Goal: Task Accomplishment & Management: Complete application form

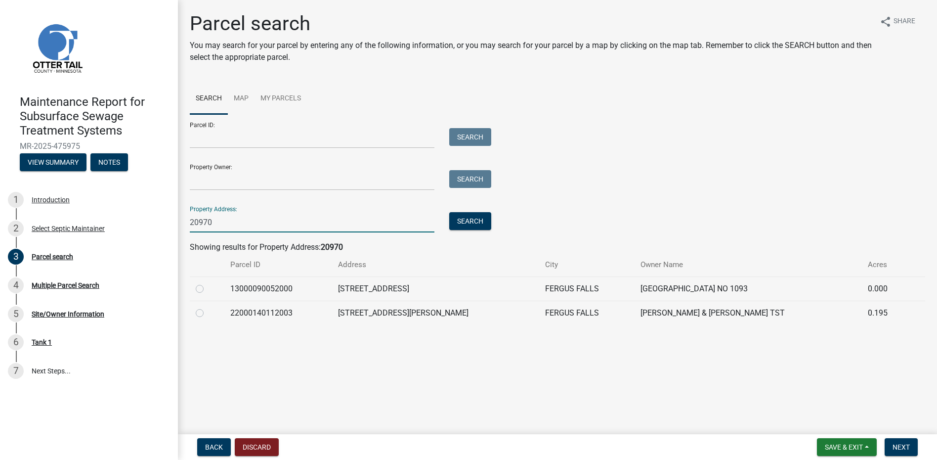
type input "20970"
click at [208, 283] on label at bounding box center [208, 283] width 0 height 0
click at [208, 289] on input "radio" at bounding box center [211, 286] width 6 height 6
radio input "true"
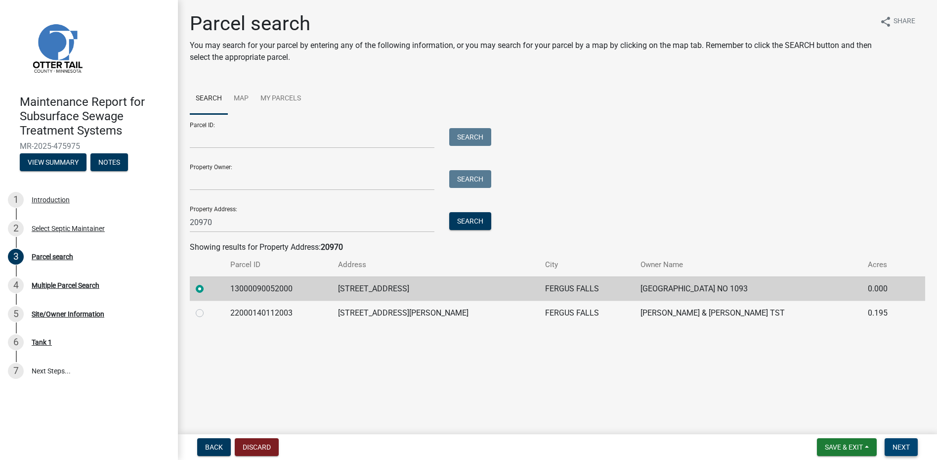
click at [898, 452] on button "Next" at bounding box center [900, 447] width 33 height 18
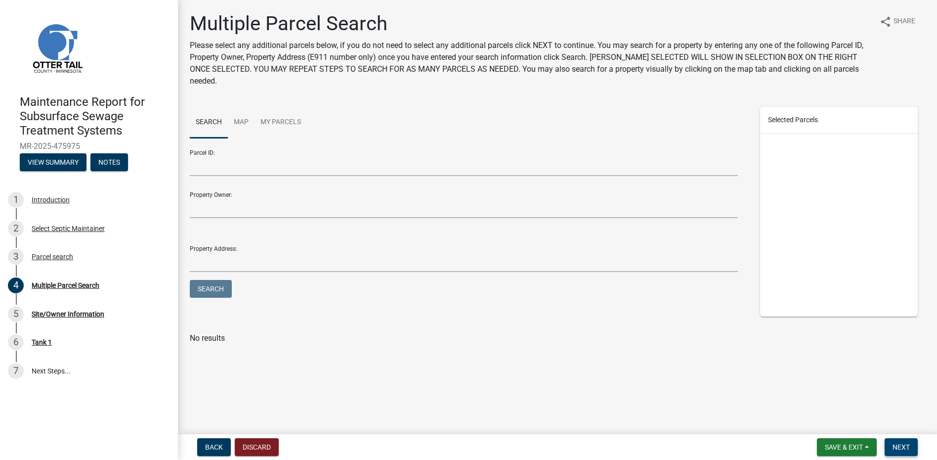
click at [910, 443] on button "Next" at bounding box center [900, 447] width 33 height 18
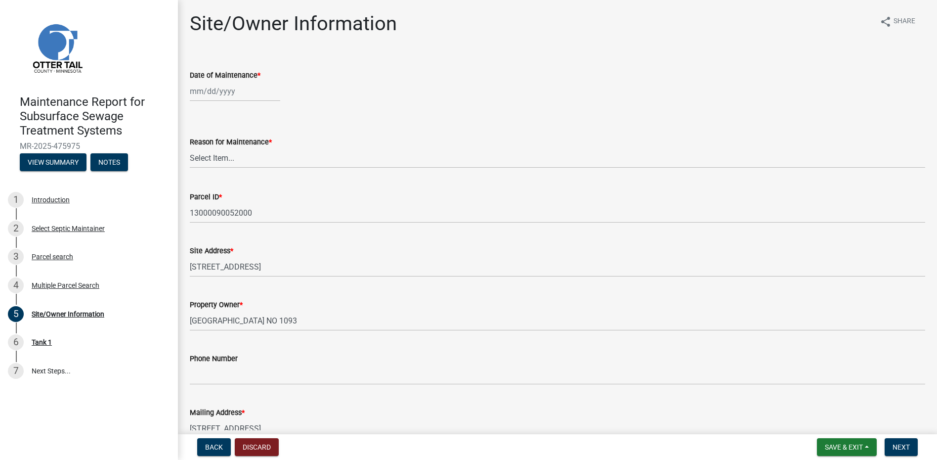
click at [223, 87] on div at bounding box center [235, 91] width 90 height 20
select select "9"
select select "2025"
click at [203, 111] on span "Previous month" at bounding box center [199, 111] width 7 height 7
select select "8"
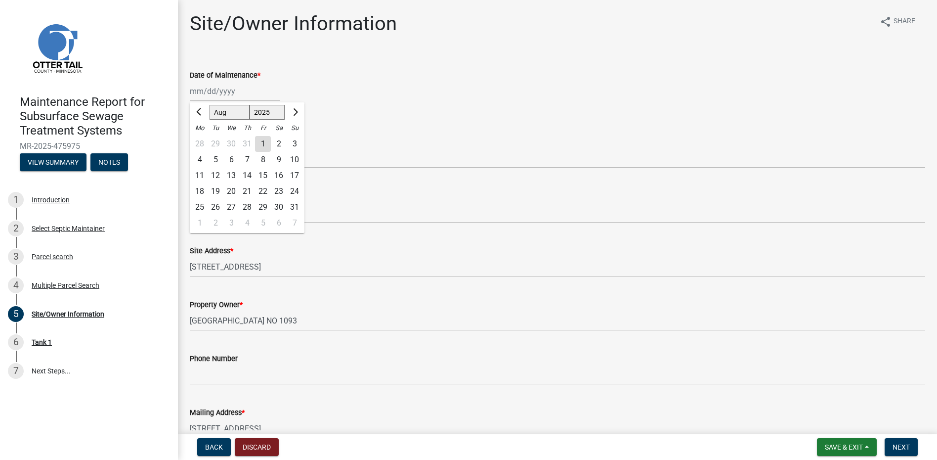
click at [265, 191] on div "22" at bounding box center [263, 191] width 16 height 16
type input "[DATE]"
click at [244, 155] on select "Select Item... Called Routine Other" at bounding box center [557, 158] width 735 height 20
click at [190, 148] on select "Select Item... Called Routine Other" at bounding box center [557, 158] width 735 height 20
select select "78493fc6-8c9b-4d4c-b322-7064476e595b"
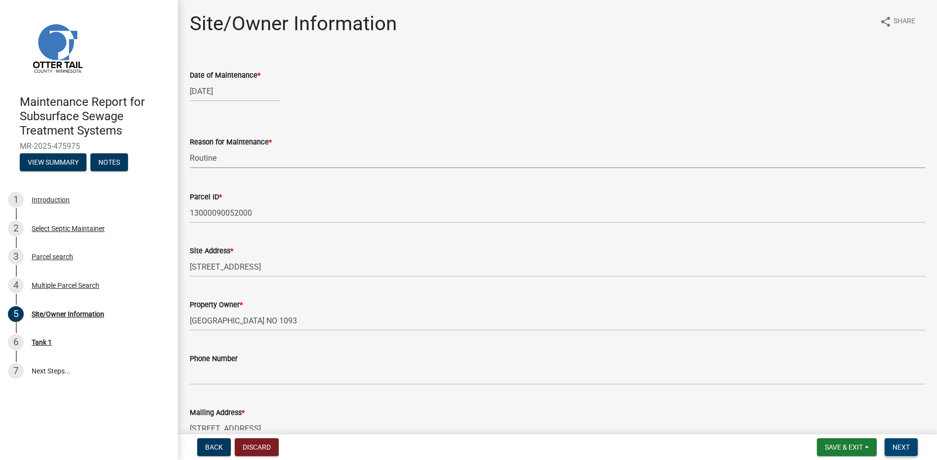
click at [889, 449] on button "Next" at bounding box center [900, 447] width 33 height 18
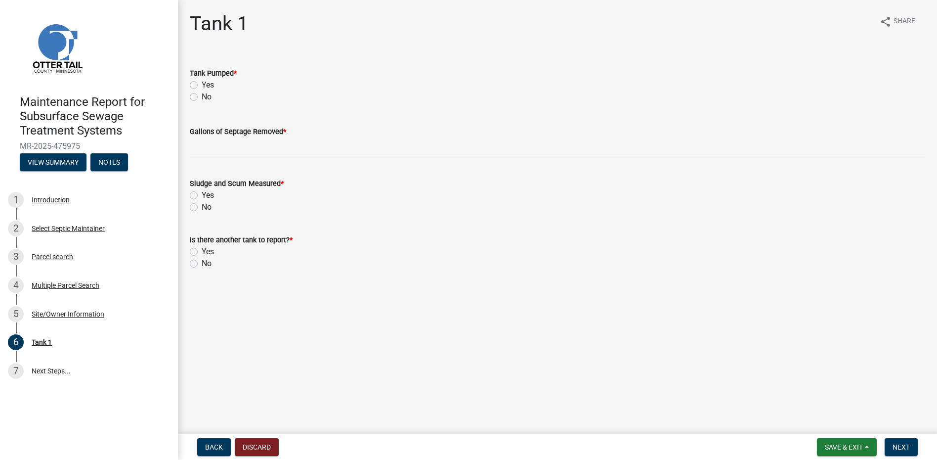
click at [211, 85] on label "Yes" at bounding box center [208, 85] width 12 height 12
click at [208, 85] on input "Yes" at bounding box center [205, 82] width 6 height 6
radio input "true"
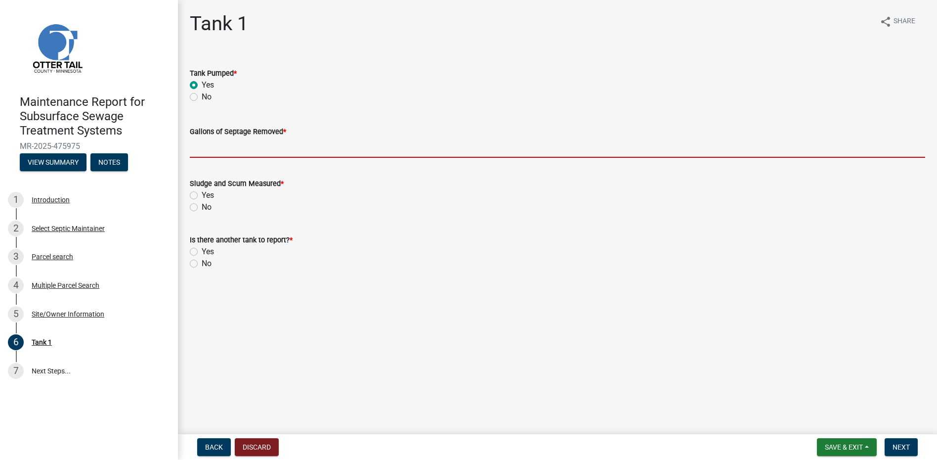
click at [214, 156] on input "Gallons of Septage Removed *" at bounding box center [557, 147] width 735 height 20
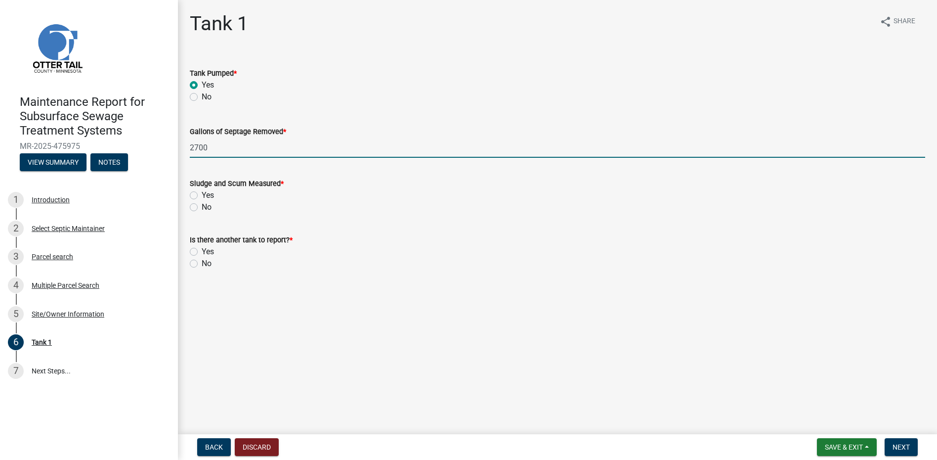
type input "2700"
click at [207, 203] on label "No" at bounding box center [207, 207] width 10 height 12
click at [207, 203] on input "No" at bounding box center [205, 204] width 6 height 6
radio input "true"
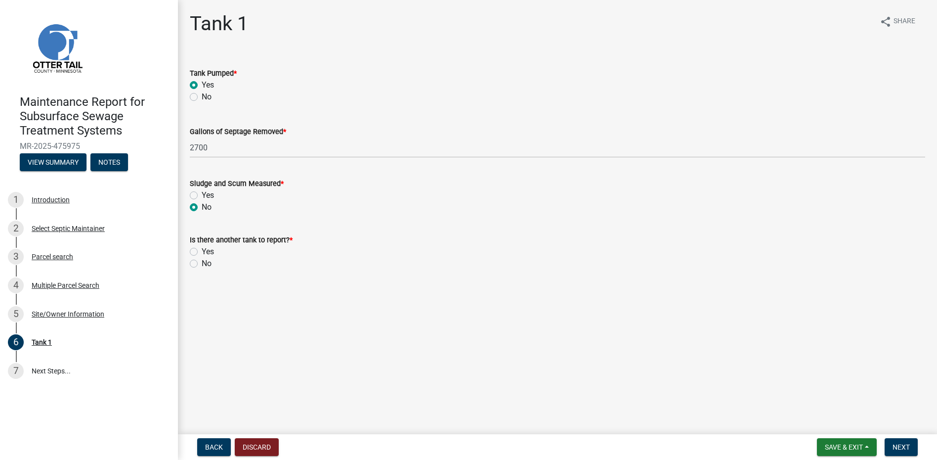
click at [203, 253] on label "Yes" at bounding box center [208, 252] width 12 height 12
click at [203, 252] on input "Yes" at bounding box center [205, 249] width 6 height 6
radio input "true"
click at [211, 266] on label "No" at bounding box center [207, 263] width 10 height 12
click at [208, 264] on input "No" at bounding box center [205, 260] width 6 height 6
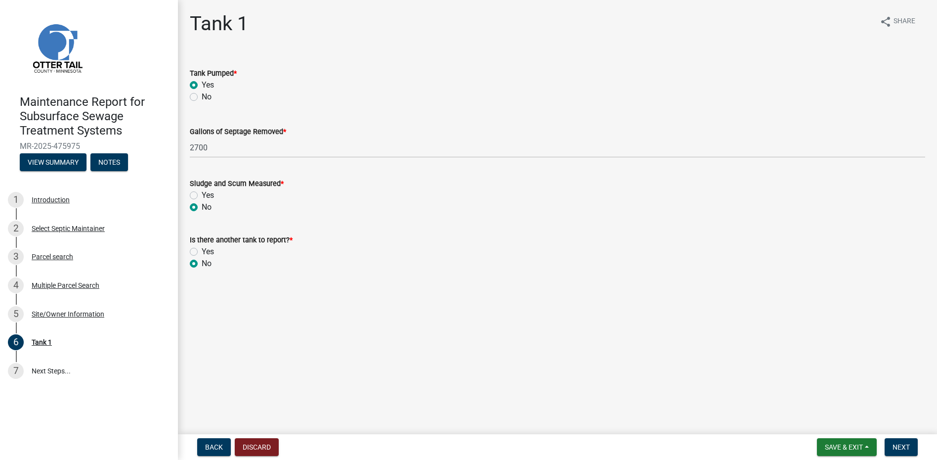
radio input "true"
click at [897, 447] on span "Next" at bounding box center [900, 447] width 17 height 8
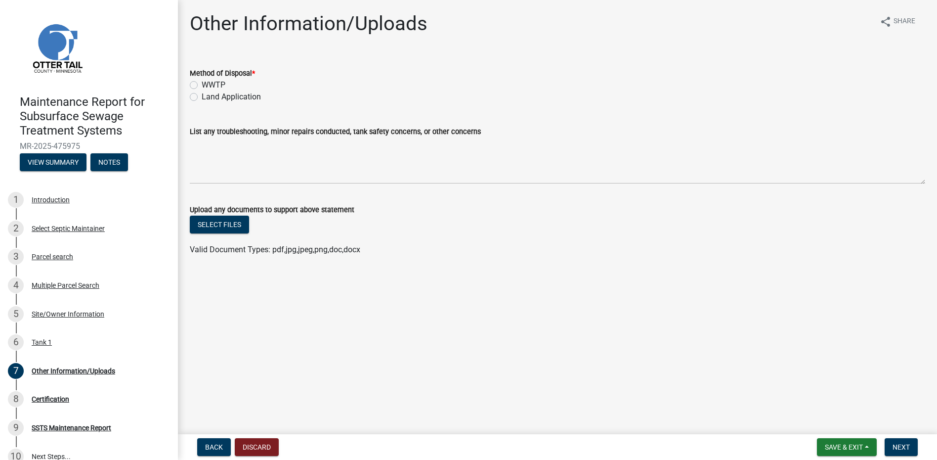
click at [235, 92] on label "Land Application" at bounding box center [231, 97] width 59 height 12
click at [208, 92] on input "Land Application" at bounding box center [205, 94] width 6 height 6
radio input "true"
click at [889, 450] on button "Next" at bounding box center [900, 447] width 33 height 18
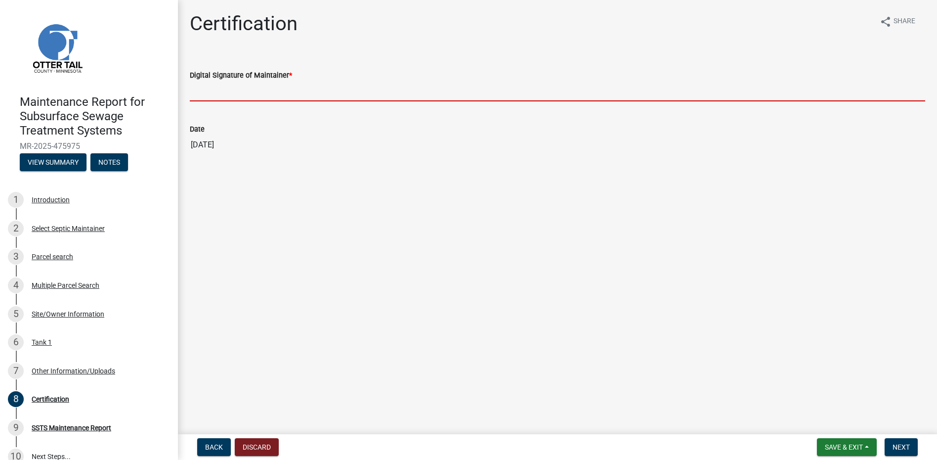
drag, startPoint x: 231, startPoint y: 82, endPoint x: 233, endPoint y: 91, distance: 10.1
click at [231, 82] on input "Digital Signature of Maintainer *" at bounding box center [557, 91] width 735 height 20
type input "[PERSON_NAME]"
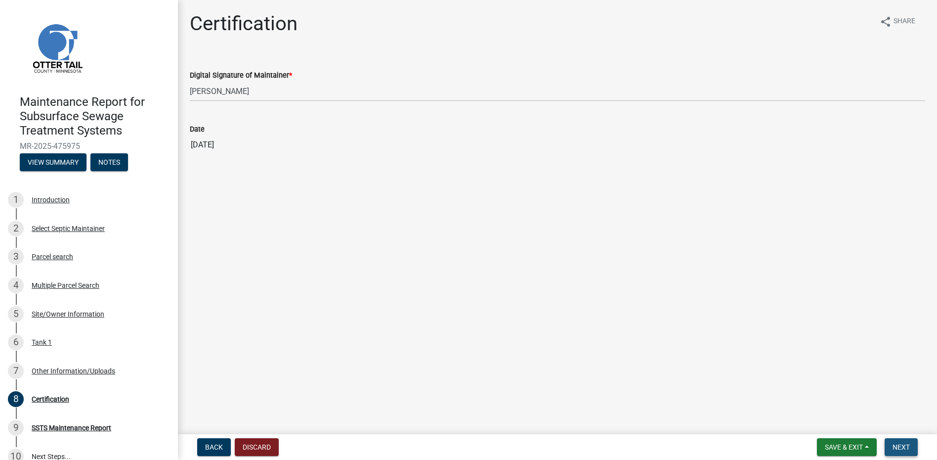
click at [890, 438] on button "Next" at bounding box center [900, 447] width 33 height 18
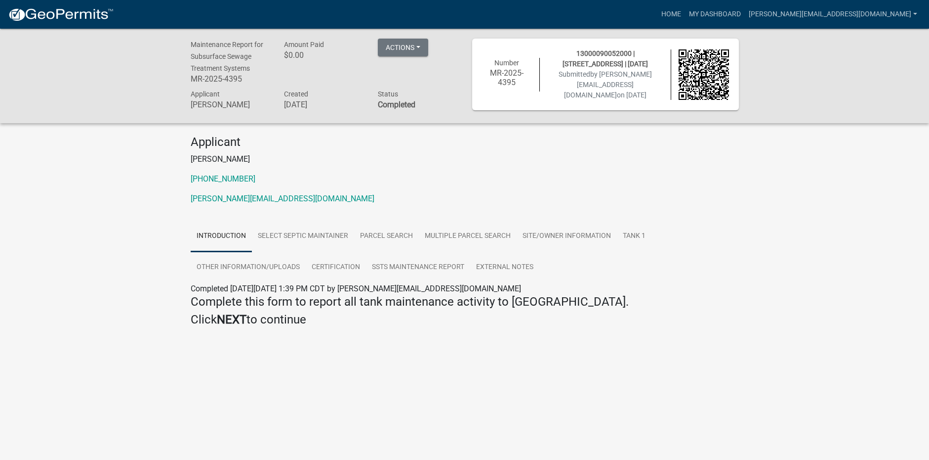
click at [74, 16] on img at bounding box center [61, 14] width 106 height 15
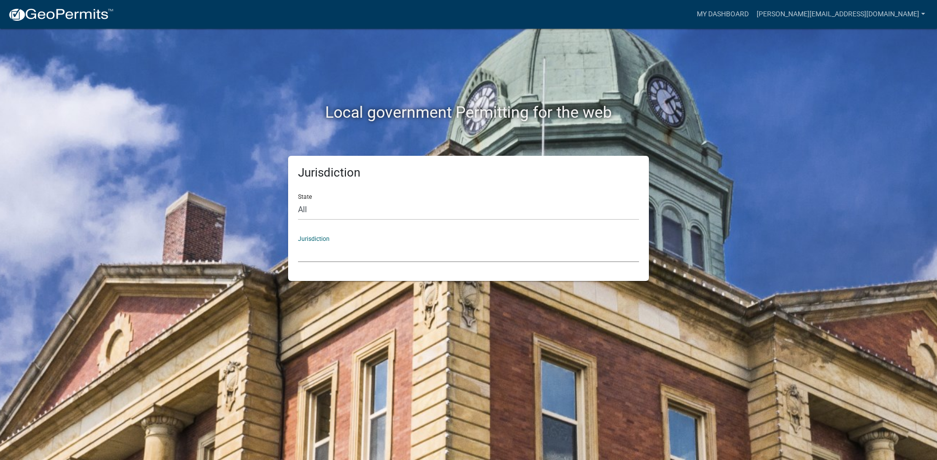
click at [366, 250] on select "[GEOGRAPHIC_DATA], [US_STATE] [GEOGRAPHIC_DATA], [US_STATE][PERSON_NAME][GEOGRA…" at bounding box center [468, 252] width 341 height 20
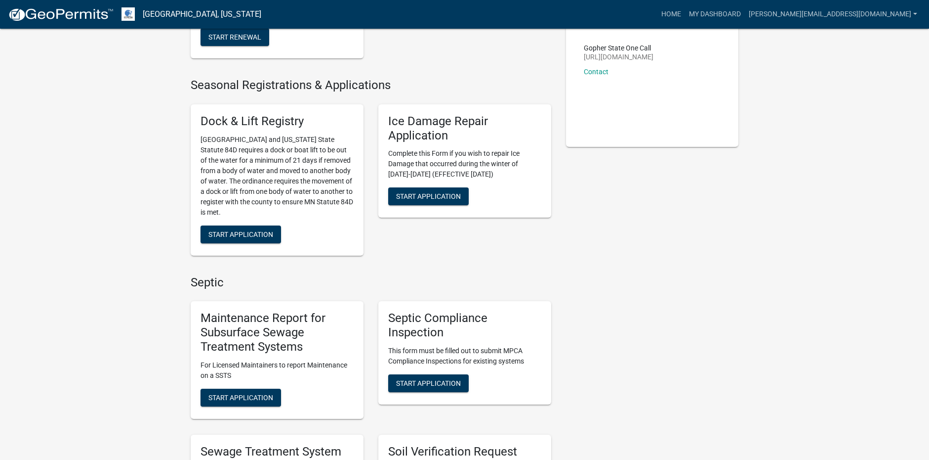
scroll to position [247, 0]
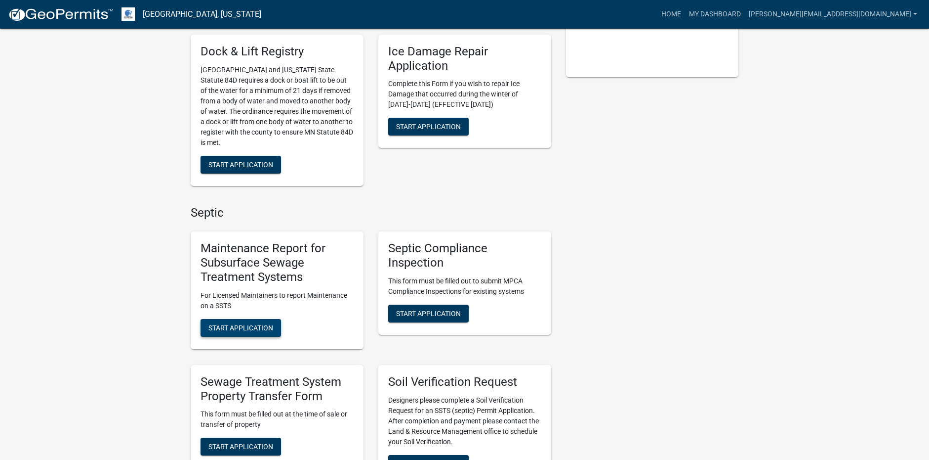
click at [260, 332] on button "Start Application" at bounding box center [241, 328] width 81 height 18
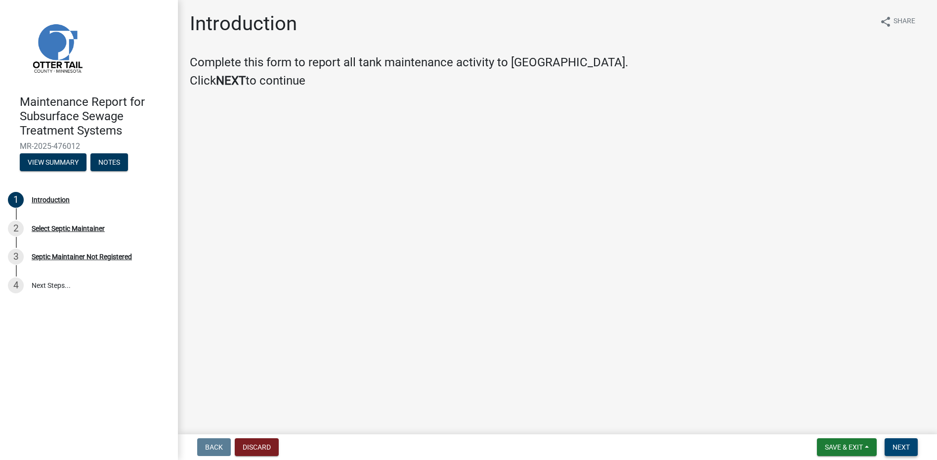
click at [885, 438] on button "Next" at bounding box center [900, 447] width 33 height 18
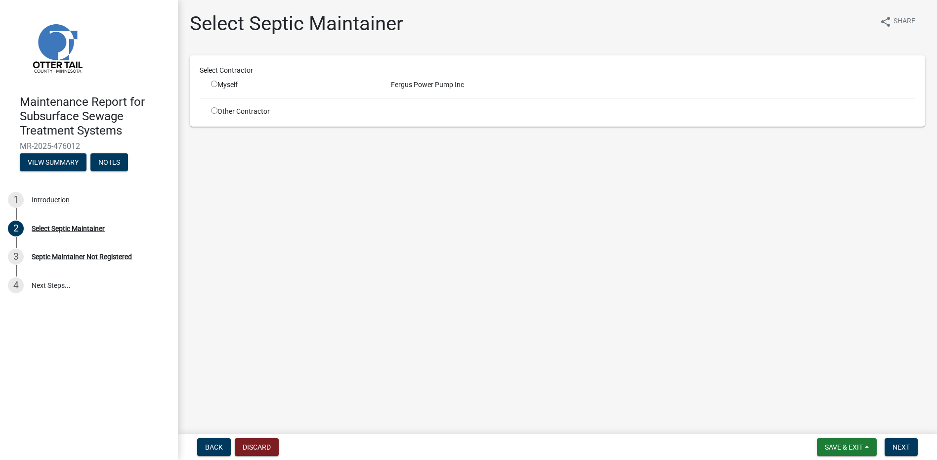
click at [213, 88] on div "Myself" at bounding box center [293, 85] width 165 height 10
click at [213, 84] on input "radio" at bounding box center [214, 84] width 6 height 6
radio input "true"
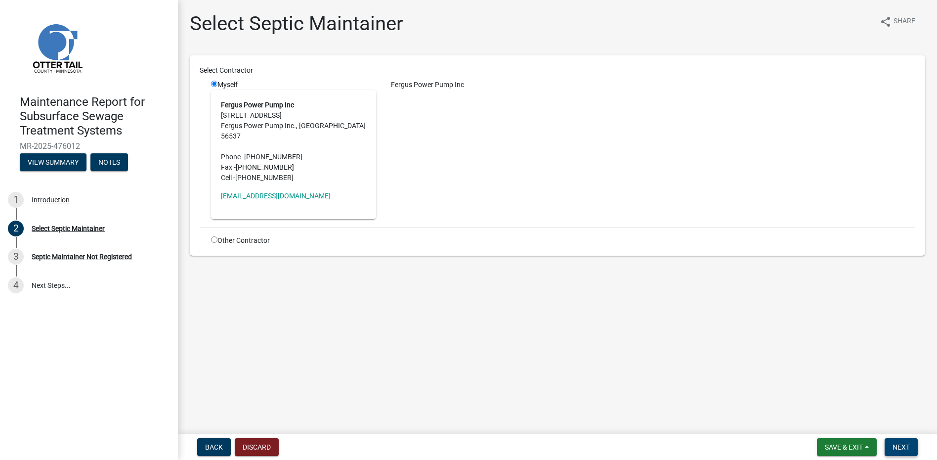
click at [891, 443] on button "Next" at bounding box center [900, 447] width 33 height 18
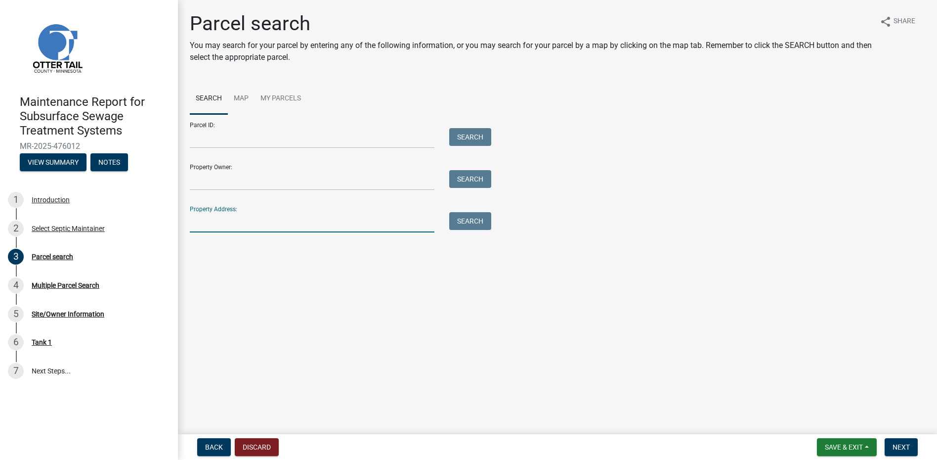
click at [201, 222] on input "Property Address:" at bounding box center [312, 222] width 245 height 20
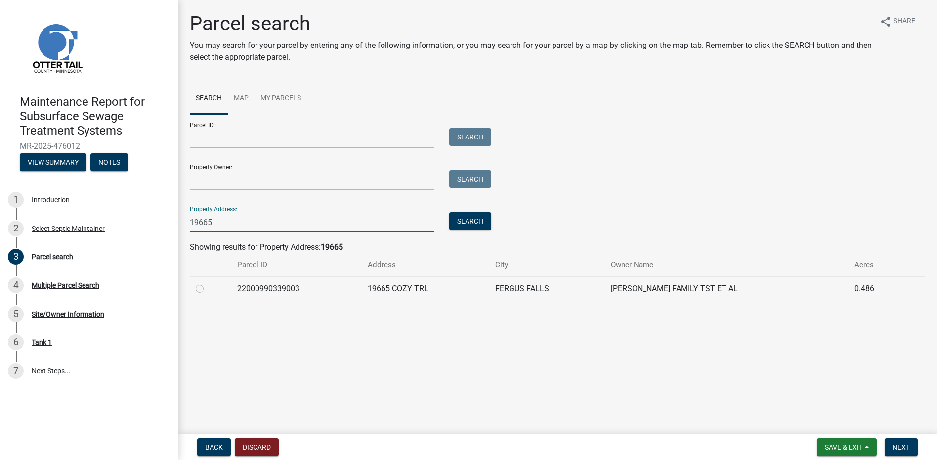
type input "19665"
click at [208, 283] on label at bounding box center [208, 283] width 0 height 0
click at [208, 289] on input "radio" at bounding box center [211, 286] width 6 height 6
radio input "true"
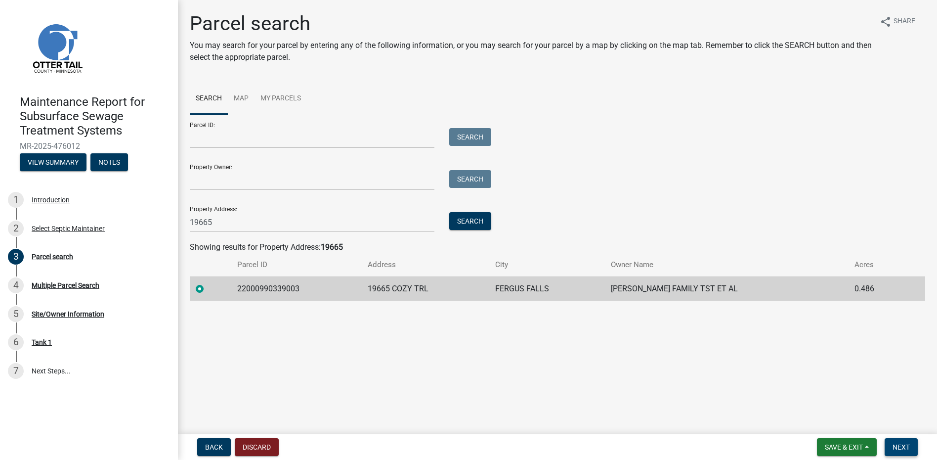
click at [913, 444] on button "Next" at bounding box center [900, 447] width 33 height 18
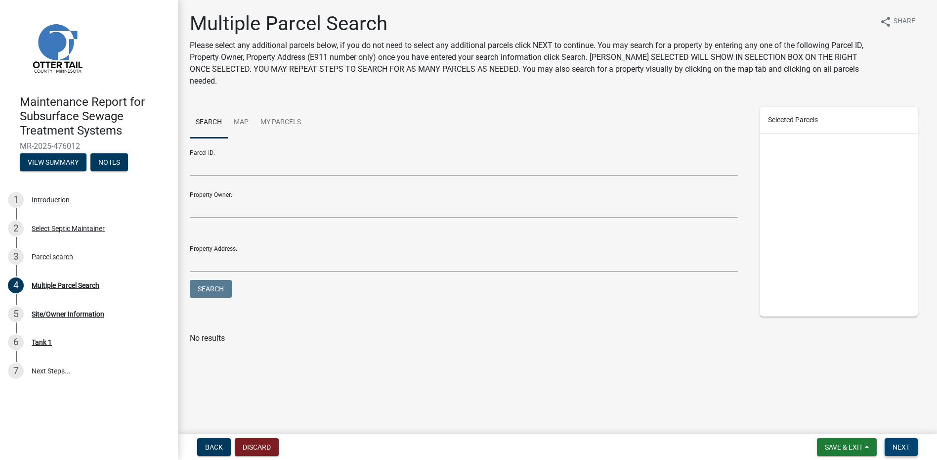
click at [900, 440] on button "Next" at bounding box center [900, 447] width 33 height 18
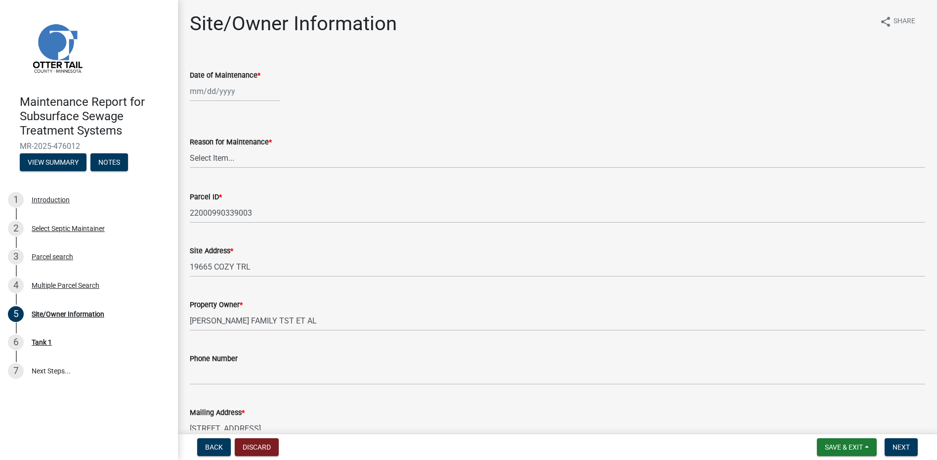
click at [230, 97] on div at bounding box center [235, 91] width 90 height 20
select select "9"
select select "2025"
click at [198, 108] on button "Previous month" at bounding box center [200, 112] width 12 height 16
select select "8"
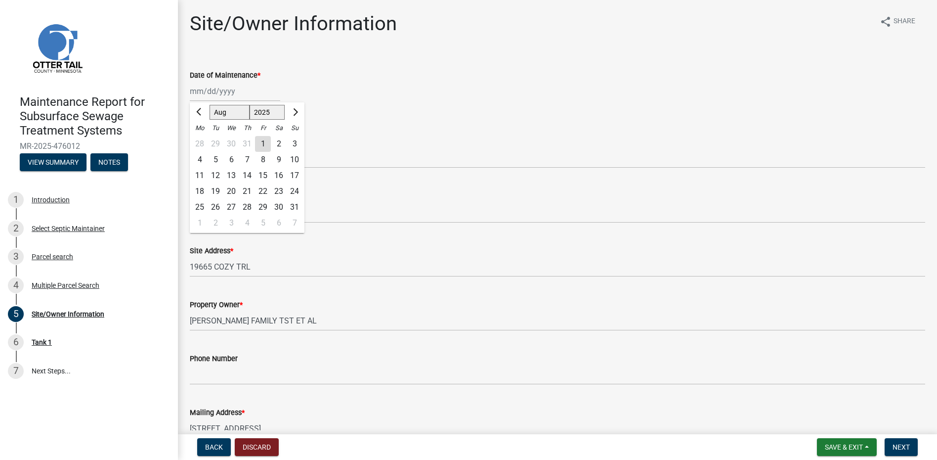
click at [259, 192] on div "22" at bounding box center [263, 191] width 16 height 16
type input "[DATE]"
click at [245, 159] on select "Select Item... Called Routine Other" at bounding box center [557, 158] width 735 height 20
click at [190, 148] on select "Select Item... Called Routine Other" at bounding box center [557, 158] width 735 height 20
select select "78493fc6-8c9b-4d4c-b322-7064476e595b"
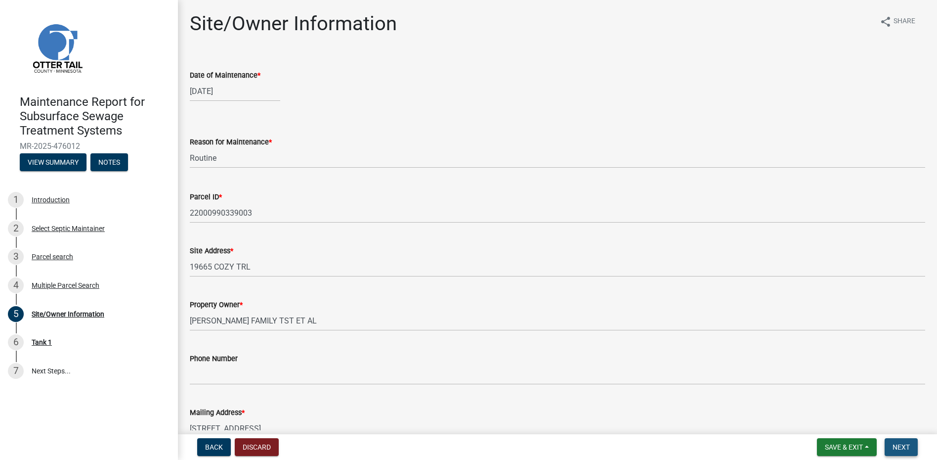
click at [911, 452] on button "Next" at bounding box center [900, 447] width 33 height 18
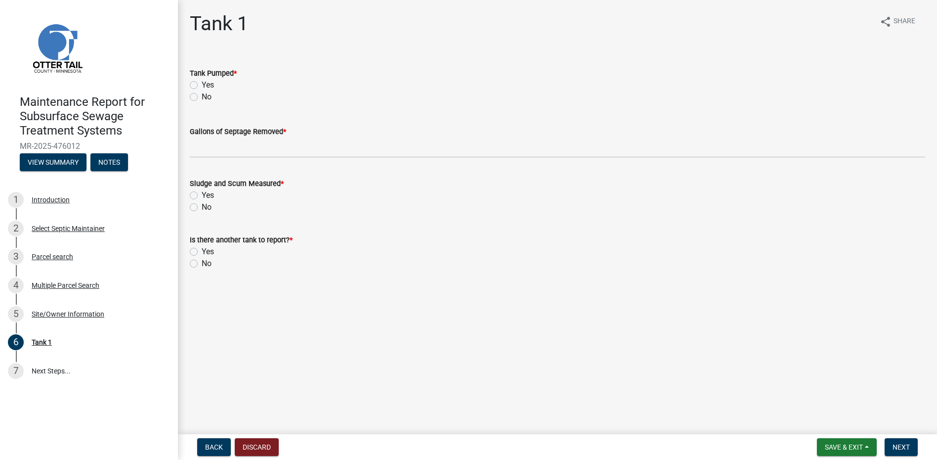
click at [210, 84] on label "Yes" at bounding box center [208, 85] width 12 height 12
click at [208, 84] on input "Yes" at bounding box center [205, 82] width 6 height 6
radio input "true"
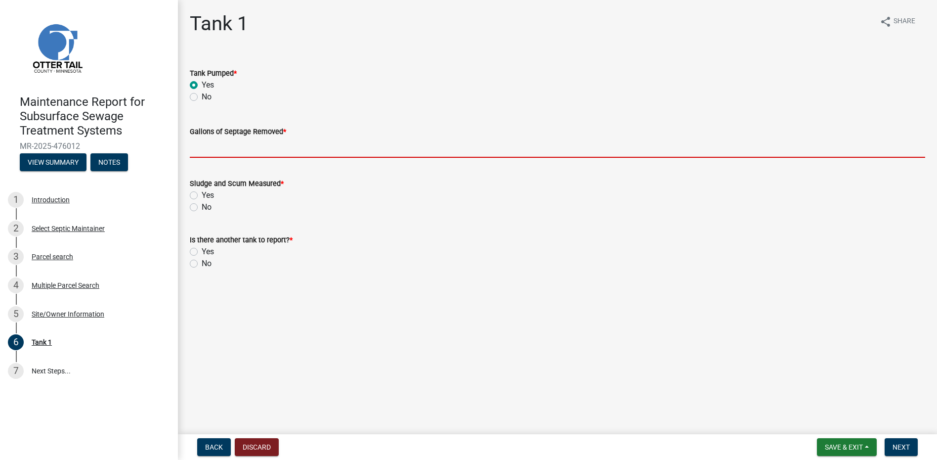
click at [227, 146] on input "Gallons of Septage Removed *" at bounding box center [557, 147] width 735 height 20
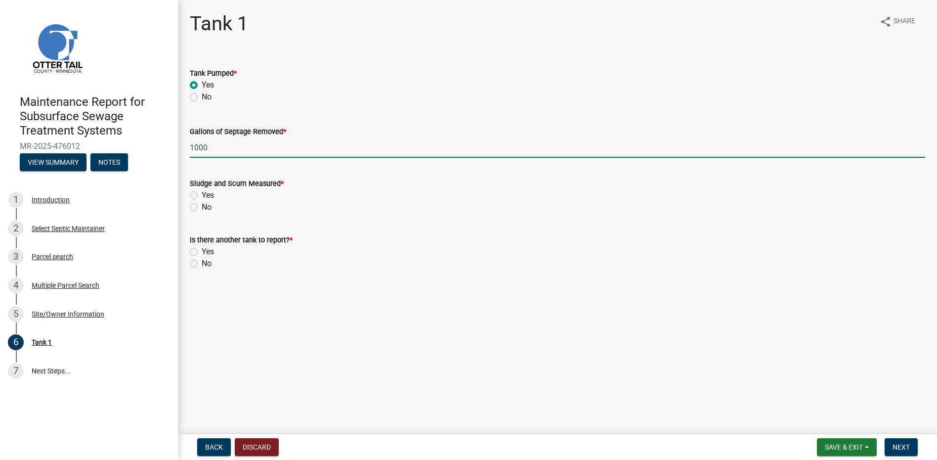
type input "1000"
click at [202, 208] on label "No" at bounding box center [207, 207] width 10 height 12
click at [202, 208] on input "No" at bounding box center [205, 204] width 6 height 6
radio input "true"
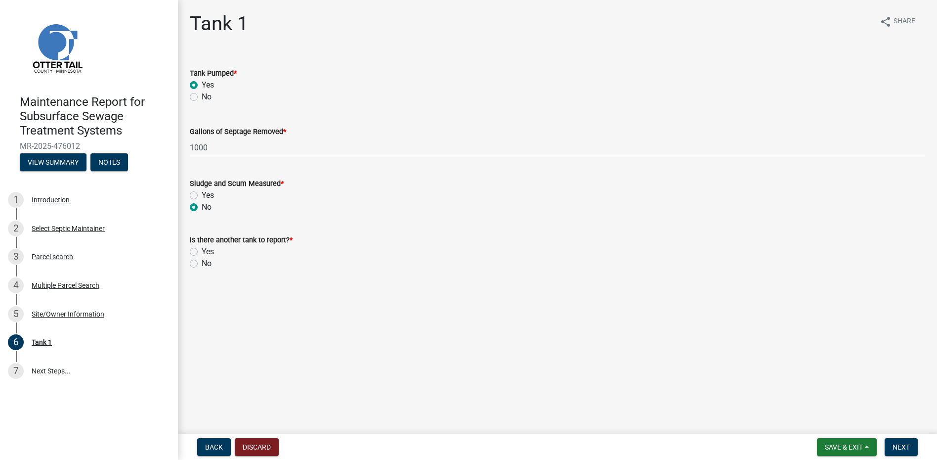
click at [201, 264] on div "No" at bounding box center [557, 263] width 735 height 12
click at [204, 263] on label "No" at bounding box center [207, 263] width 10 height 12
click at [204, 263] on input "No" at bounding box center [205, 260] width 6 height 6
radio input "true"
click at [902, 444] on span "Next" at bounding box center [900, 447] width 17 height 8
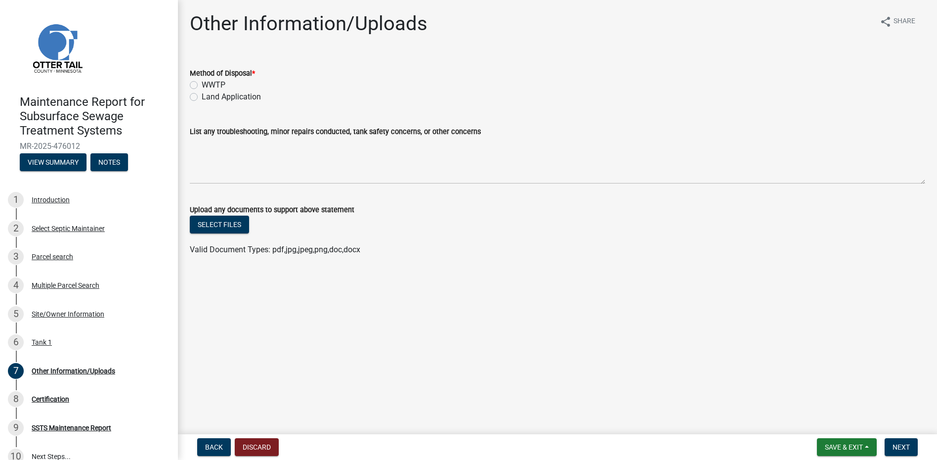
click at [231, 95] on label "Land Application" at bounding box center [231, 97] width 59 height 12
click at [208, 95] on input "Land Application" at bounding box center [205, 94] width 6 height 6
radio input "true"
click at [882, 446] on form "Save & Exit Save Save & Exit Next" at bounding box center [867, 447] width 109 height 18
click at [891, 446] on button "Next" at bounding box center [900, 447] width 33 height 18
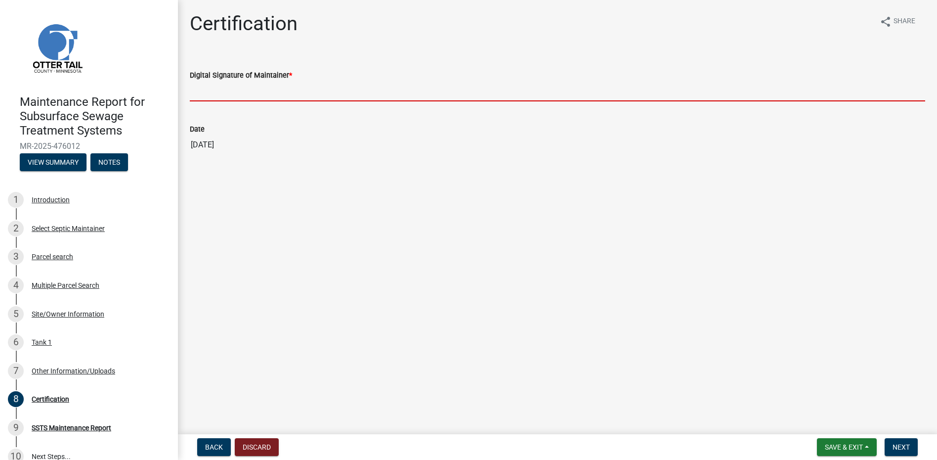
click at [247, 84] on input "Digital Signature of Maintainer *" at bounding box center [557, 91] width 735 height 20
type input "[PERSON_NAME]"
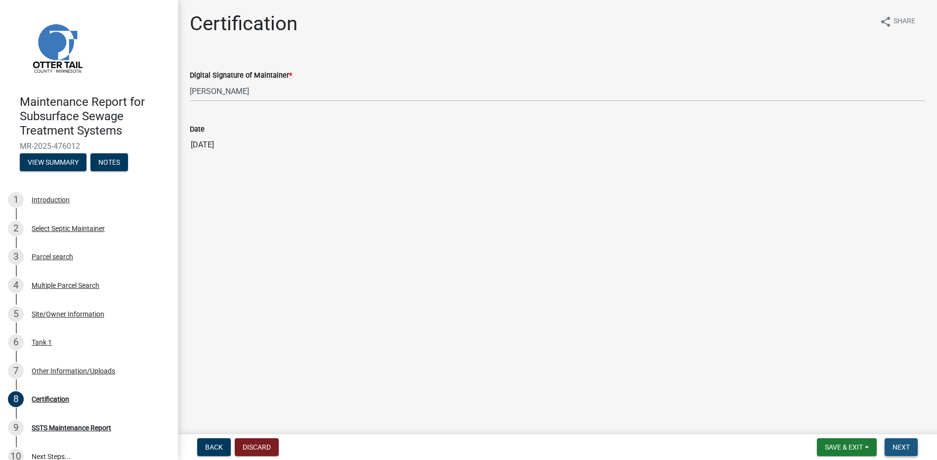
click at [909, 443] on button "Next" at bounding box center [900, 447] width 33 height 18
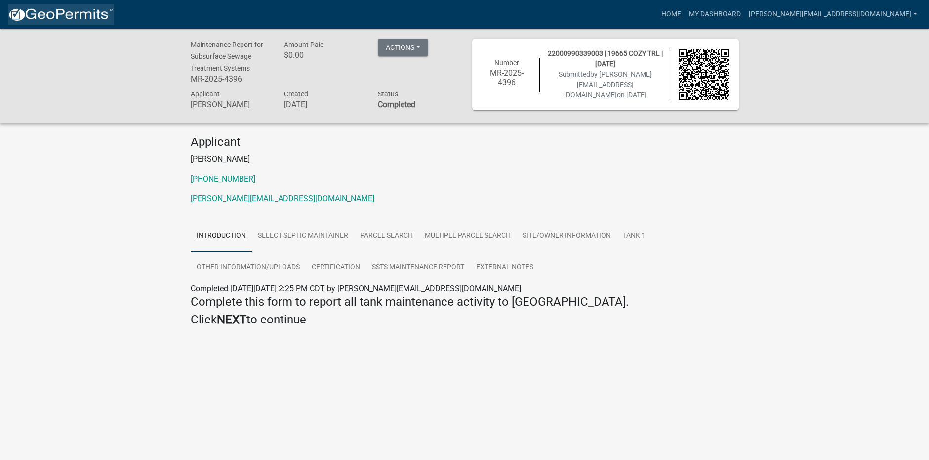
click at [81, 13] on img at bounding box center [61, 14] width 106 height 15
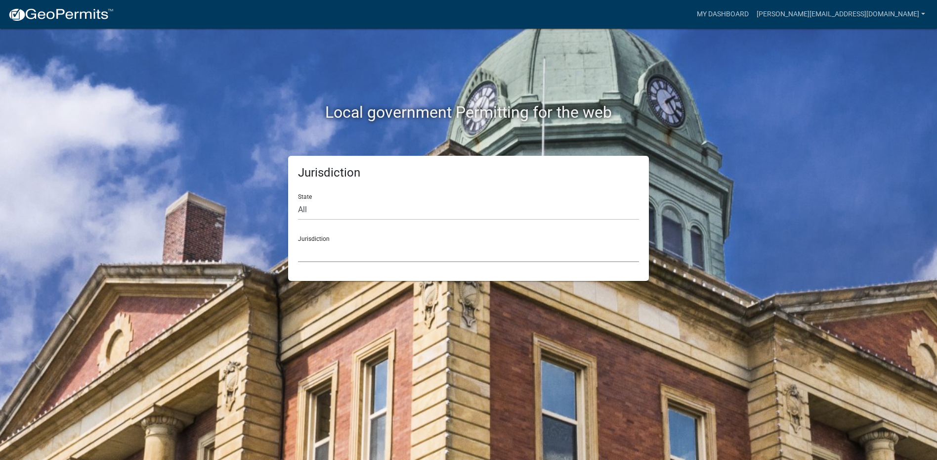
click at [340, 248] on select "[GEOGRAPHIC_DATA], [US_STATE] [GEOGRAPHIC_DATA], [US_STATE][PERSON_NAME][GEOGRA…" at bounding box center [468, 252] width 341 height 20
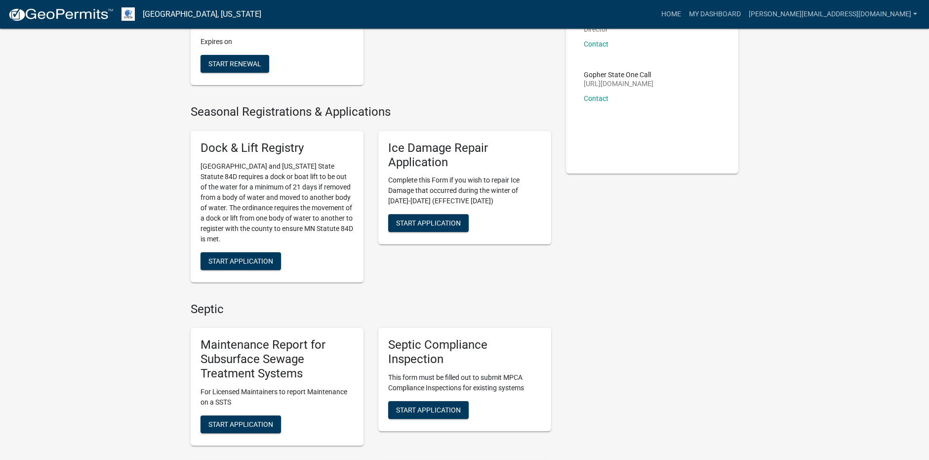
scroll to position [198, 0]
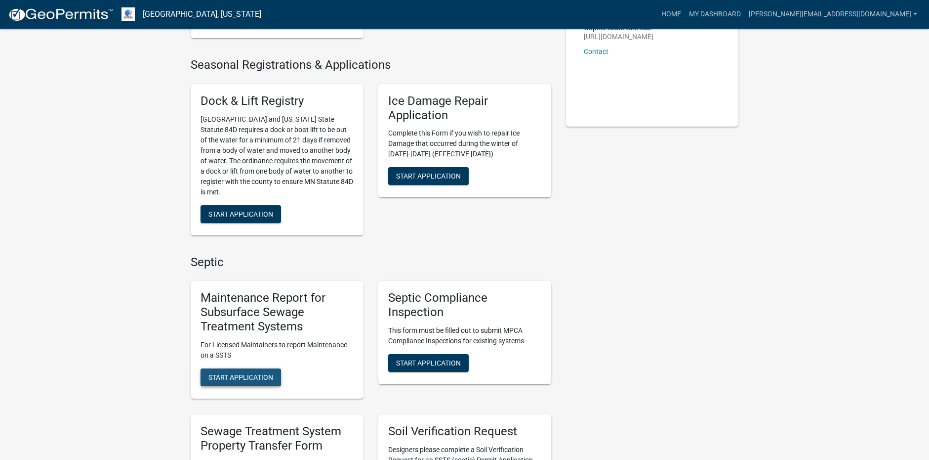
click at [257, 380] on span "Start Application" at bounding box center [241, 377] width 65 height 8
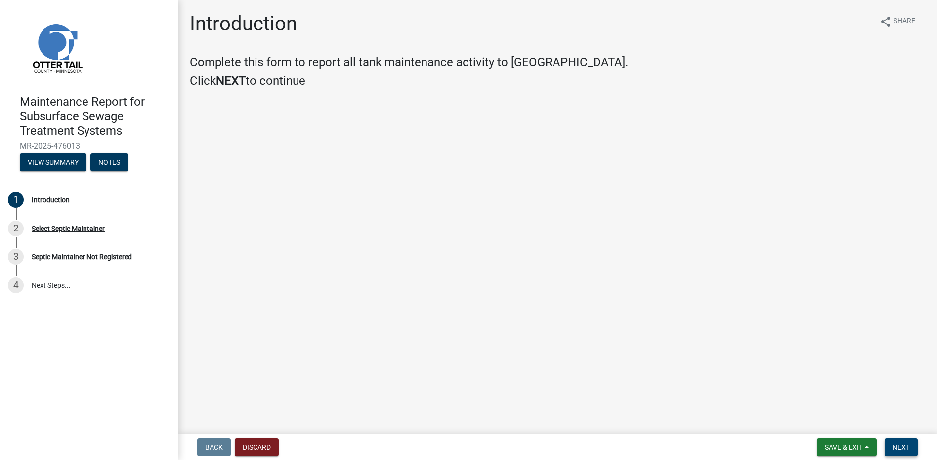
click at [908, 448] on span "Next" at bounding box center [900, 447] width 17 height 8
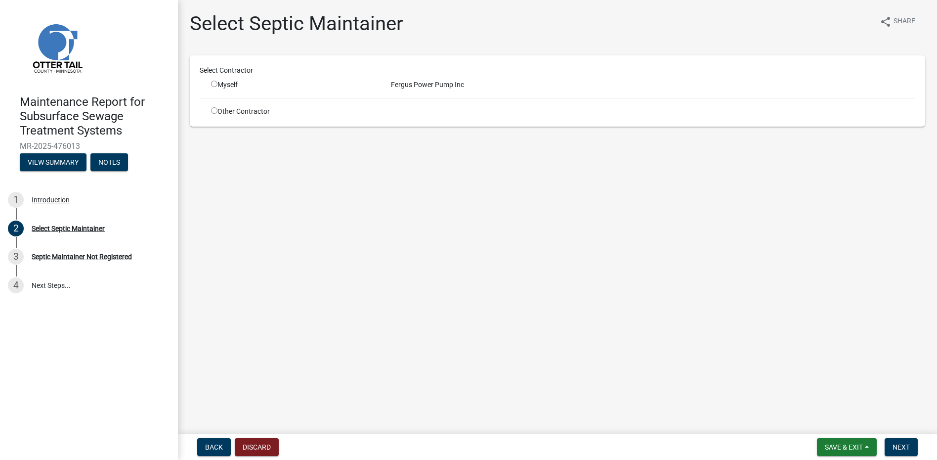
click at [216, 86] on input "radio" at bounding box center [214, 84] width 6 height 6
radio input "true"
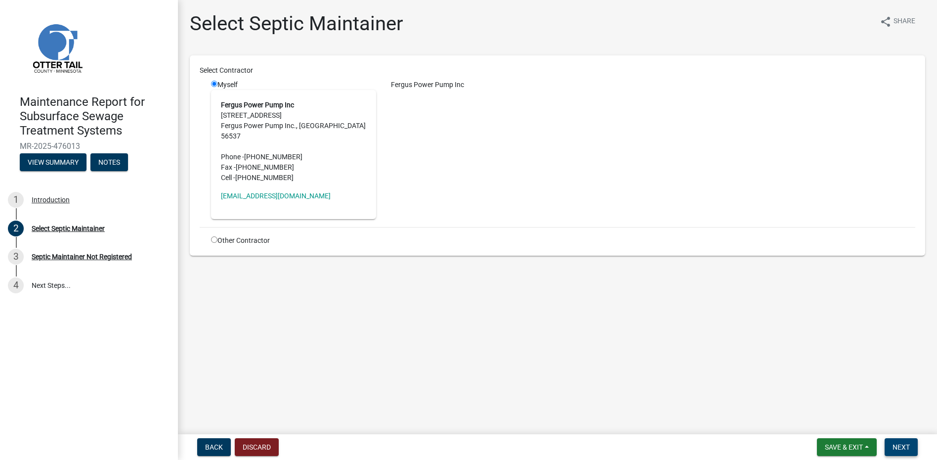
click at [910, 445] on button "Next" at bounding box center [900, 447] width 33 height 18
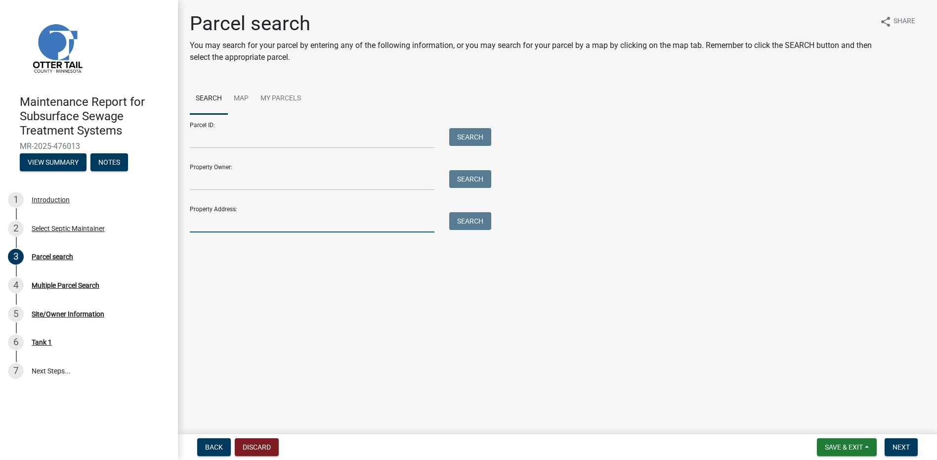
click at [300, 232] on input "Property Address:" at bounding box center [312, 222] width 245 height 20
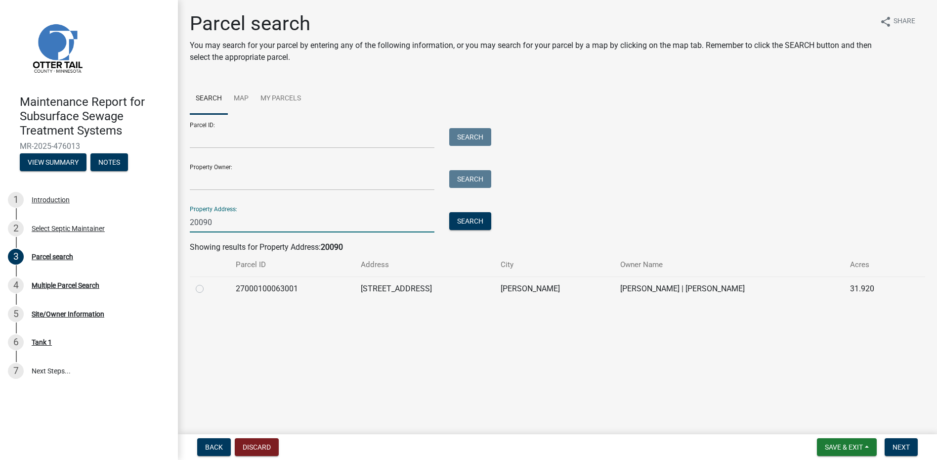
type input "20090"
drag, startPoint x: 200, startPoint y: 290, endPoint x: 211, endPoint y: 294, distance: 12.2
click at [208, 283] on label at bounding box center [208, 283] width 0 height 0
click at [208, 289] on input "radio" at bounding box center [211, 286] width 6 height 6
radio input "true"
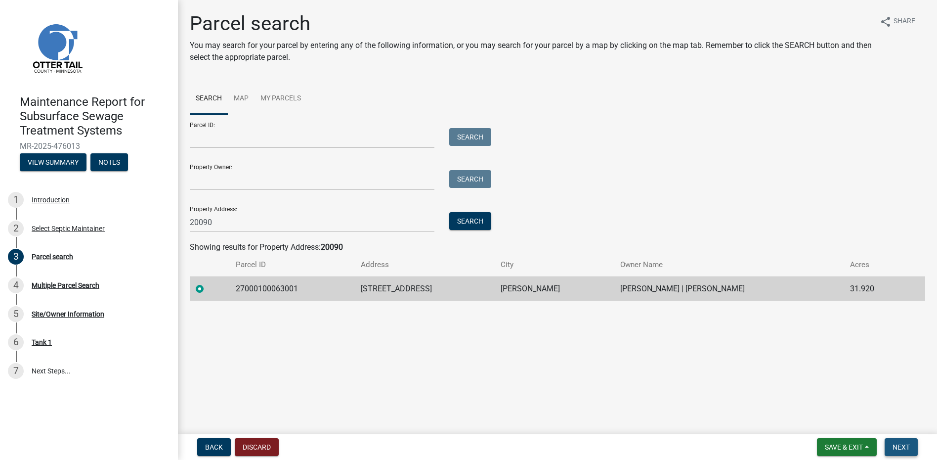
click at [886, 442] on button "Next" at bounding box center [900, 447] width 33 height 18
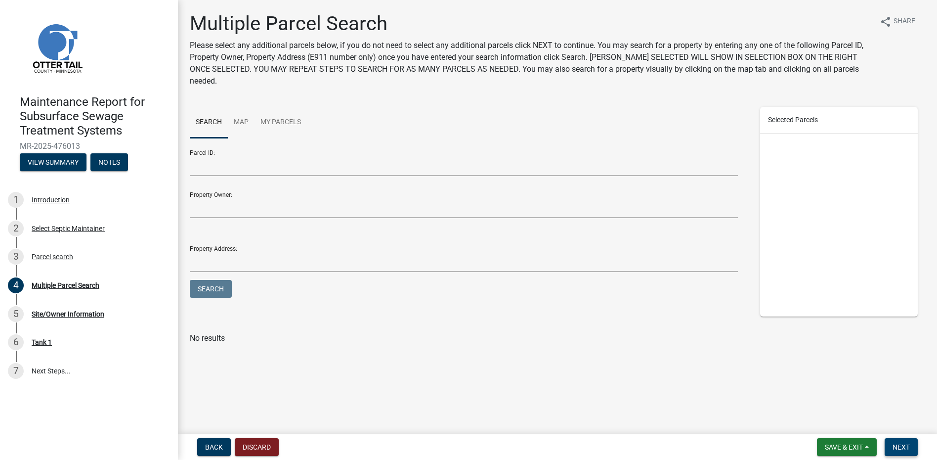
click at [908, 443] on span "Next" at bounding box center [900, 447] width 17 height 8
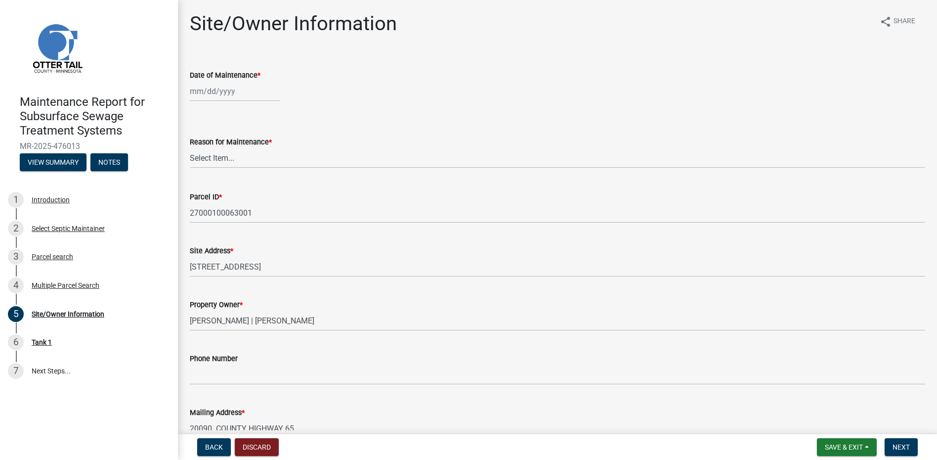
click at [219, 92] on div at bounding box center [235, 91] width 90 height 20
select select "9"
select select "2025"
drag, startPoint x: 196, startPoint y: 109, endPoint x: 196, endPoint y: 116, distance: 6.9
click at [196, 110] on button "Previous month" at bounding box center [200, 112] width 12 height 16
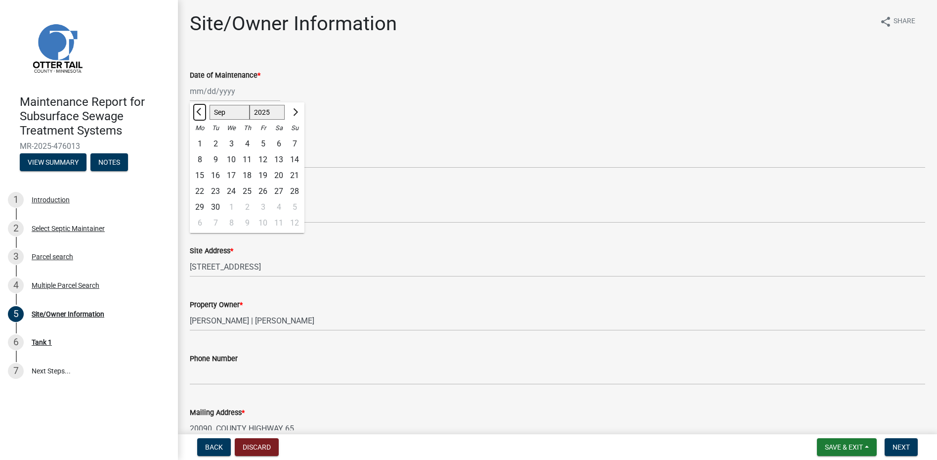
select select "8"
click at [244, 193] on div "21" at bounding box center [247, 191] width 16 height 16
type input "[DATE]"
click at [240, 157] on select "Select Item... Called Routine Other" at bounding box center [557, 158] width 735 height 20
click at [190, 148] on select "Select Item... Called Routine Other" at bounding box center [557, 158] width 735 height 20
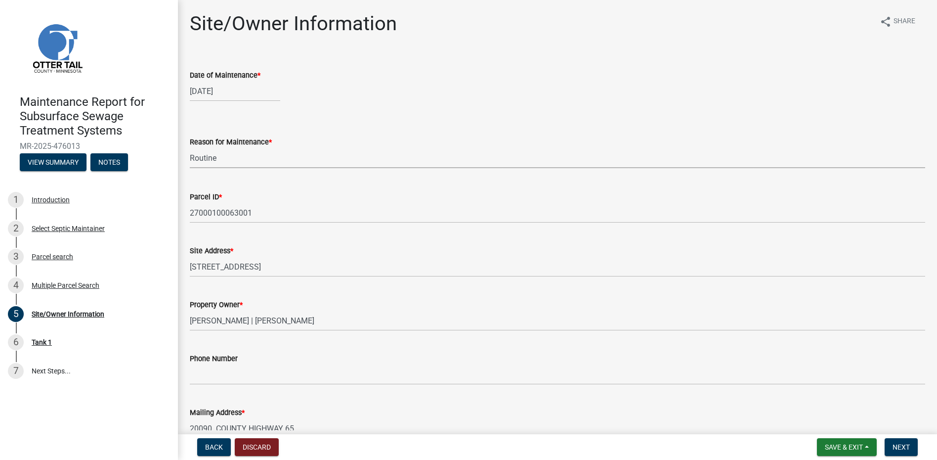
select select "78493fc6-8c9b-4d4c-b322-7064476e595b"
click at [904, 446] on span "Next" at bounding box center [900, 447] width 17 height 8
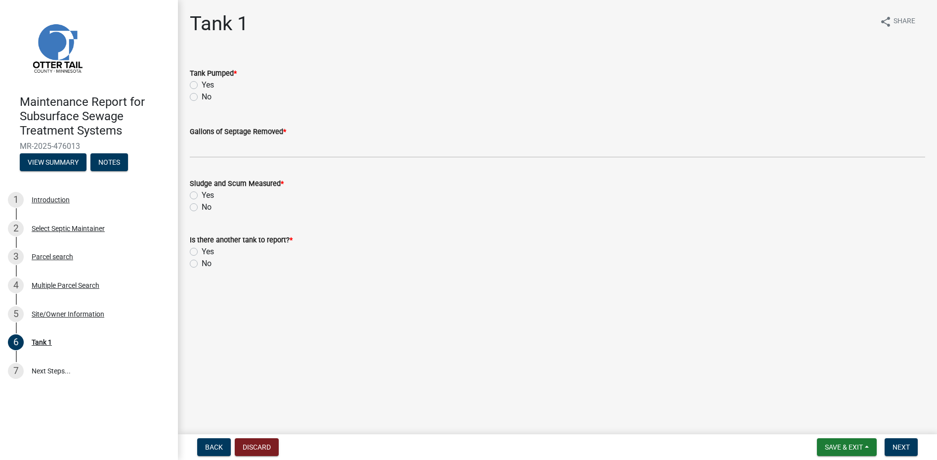
click at [214, 88] on label "Yes" at bounding box center [208, 85] width 12 height 12
click at [208, 85] on input "Yes" at bounding box center [205, 82] width 6 height 6
radio input "true"
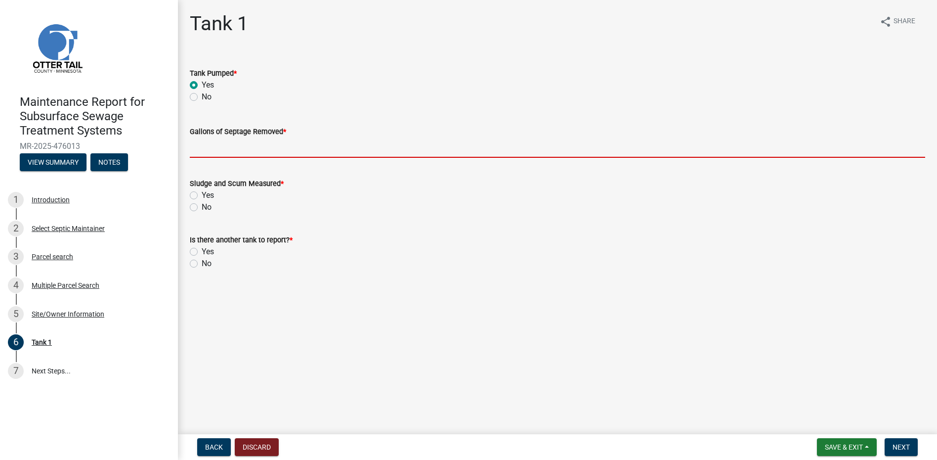
click at [219, 146] on input "Gallons of Septage Removed *" at bounding box center [557, 147] width 735 height 20
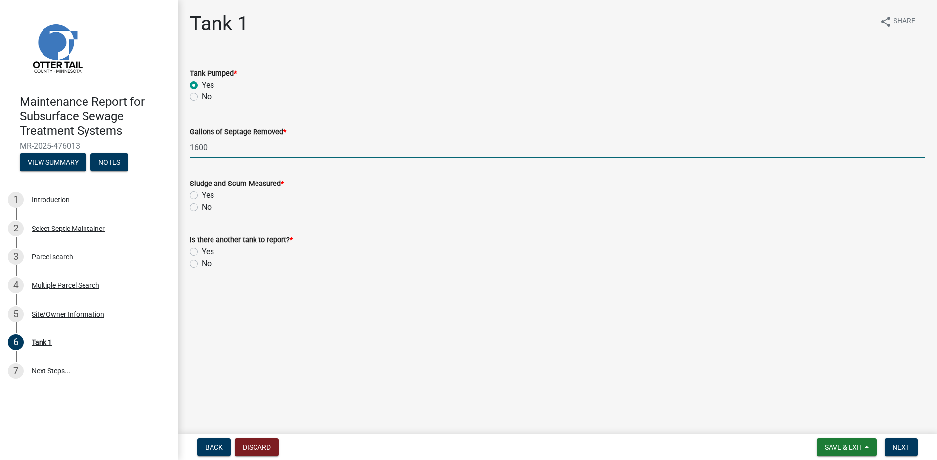
type input "1600"
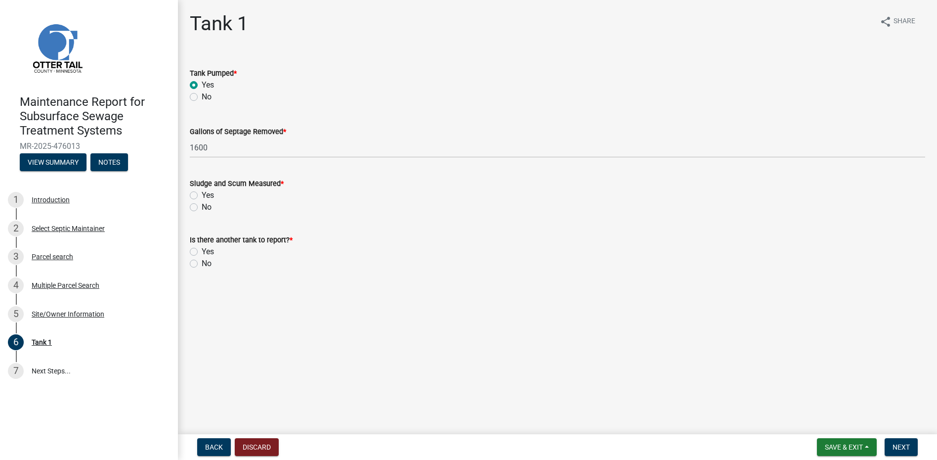
click at [202, 208] on label "No" at bounding box center [207, 207] width 10 height 12
click at [202, 208] on input "No" at bounding box center [205, 204] width 6 height 6
radio input "true"
click at [202, 265] on label "No" at bounding box center [207, 263] width 10 height 12
click at [202, 264] on input "No" at bounding box center [205, 260] width 6 height 6
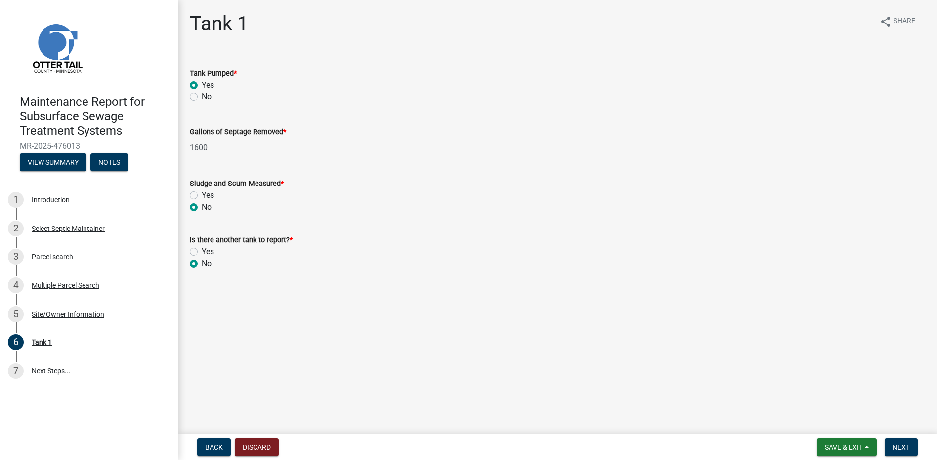
radio input "true"
click at [900, 450] on span "Next" at bounding box center [900, 447] width 17 height 8
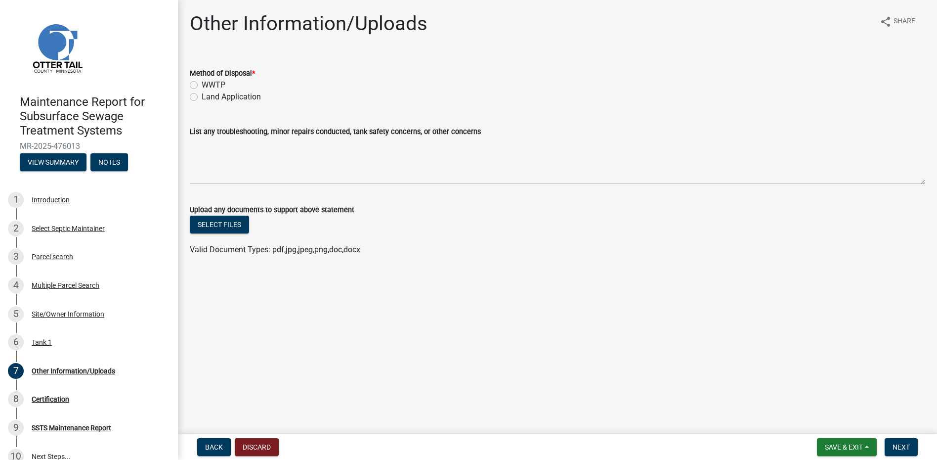
click at [249, 98] on label "Land Application" at bounding box center [231, 97] width 59 height 12
click at [208, 97] on input "Land Application" at bounding box center [205, 94] width 6 height 6
radio input "true"
click at [902, 438] on button "Next" at bounding box center [900, 447] width 33 height 18
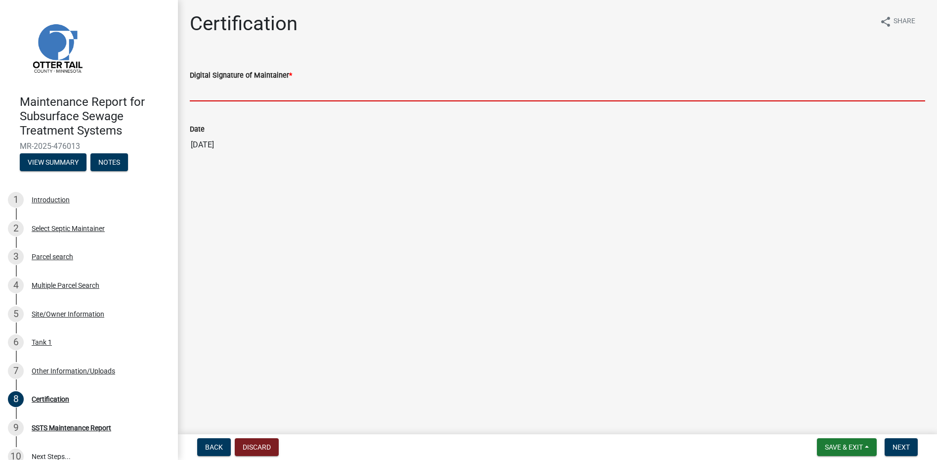
click at [273, 93] on input "Digital Signature of Maintainer *" at bounding box center [557, 91] width 735 height 20
type input "[PERSON_NAME]"
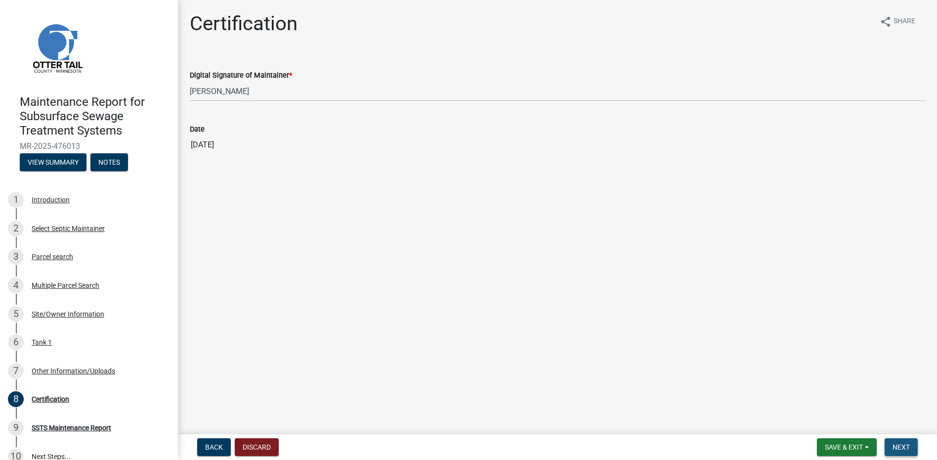
click at [895, 440] on button "Next" at bounding box center [900, 447] width 33 height 18
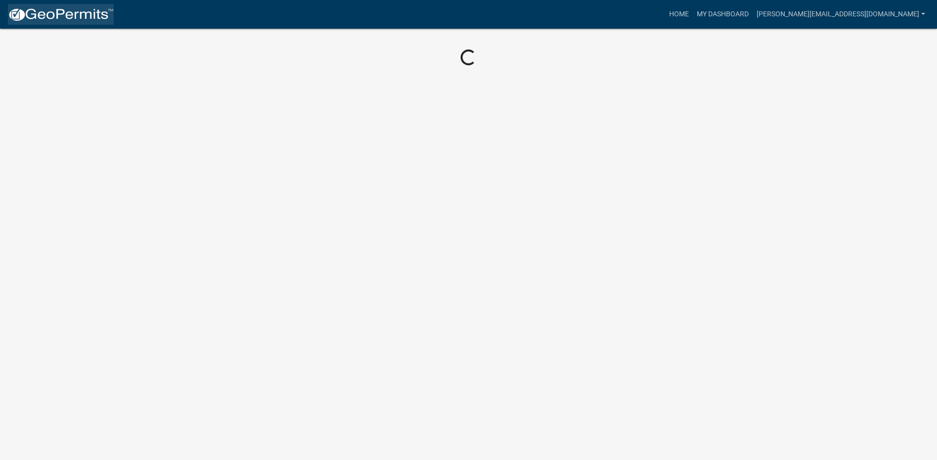
click at [88, 14] on img at bounding box center [61, 14] width 106 height 15
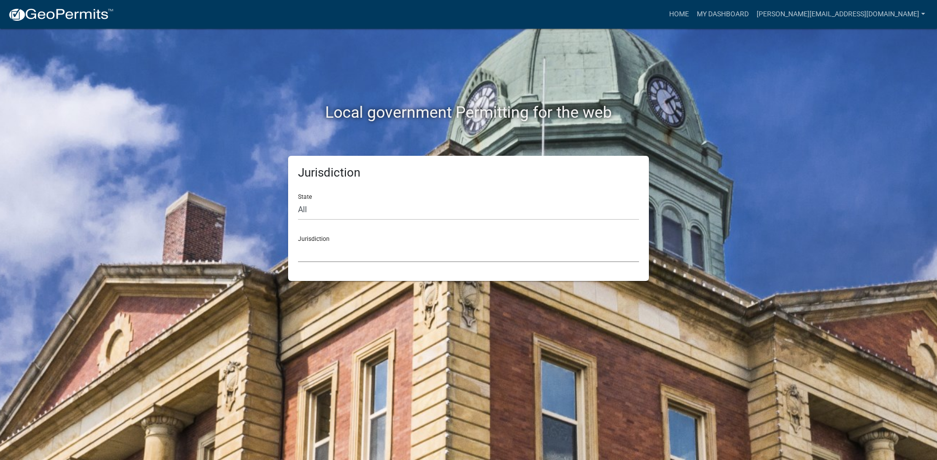
click at [356, 249] on select "[GEOGRAPHIC_DATA], [US_STATE] [GEOGRAPHIC_DATA], [US_STATE][PERSON_NAME][GEOGRA…" at bounding box center [468, 252] width 341 height 20
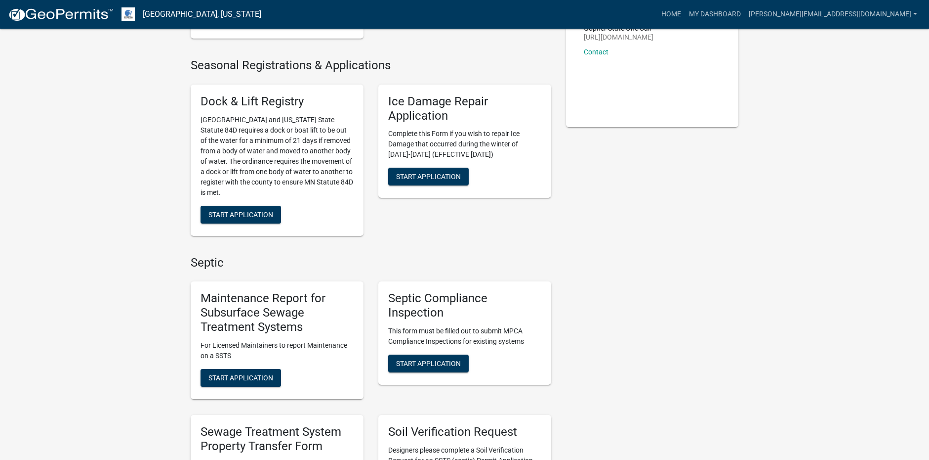
scroll to position [198, 0]
click at [257, 384] on button "Start Application" at bounding box center [241, 377] width 81 height 18
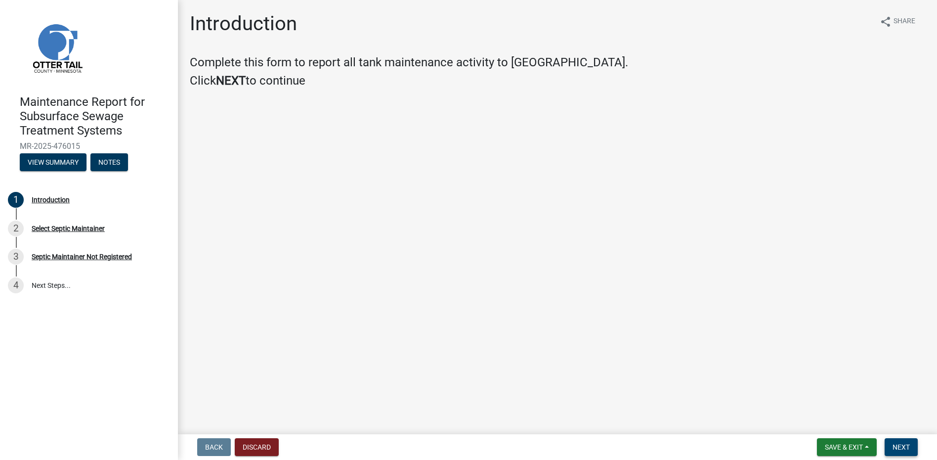
click at [917, 448] on button "Next" at bounding box center [900, 447] width 33 height 18
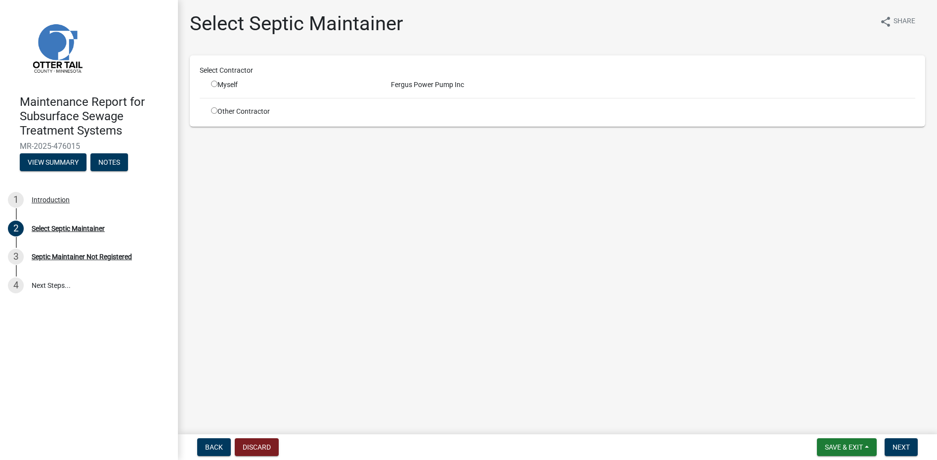
click at [221, 84] on div "Myself" at bounding box center [293, 85] width 165 height 10
click at [213, 84] on input "radio" at bounding box center [214, 84] width 6 height 6
radio input "true"
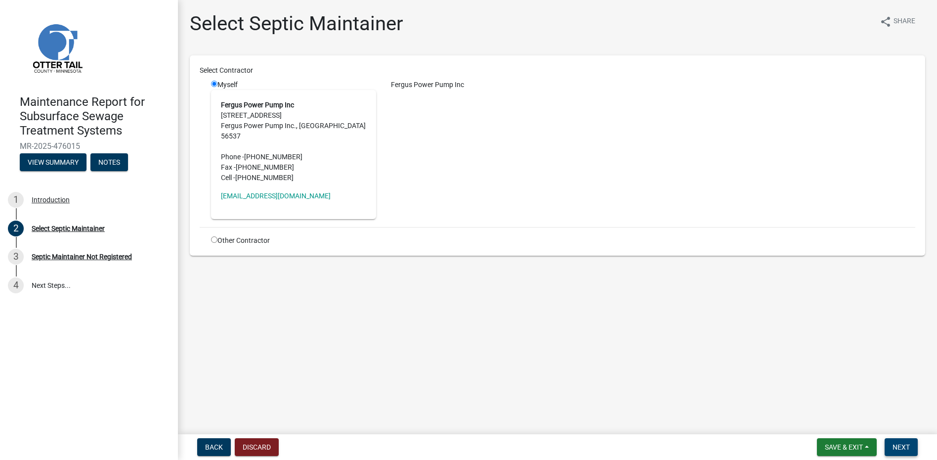
click at [901, 447] on span "Next" at bounding box center [900, 447] width 17 height 8
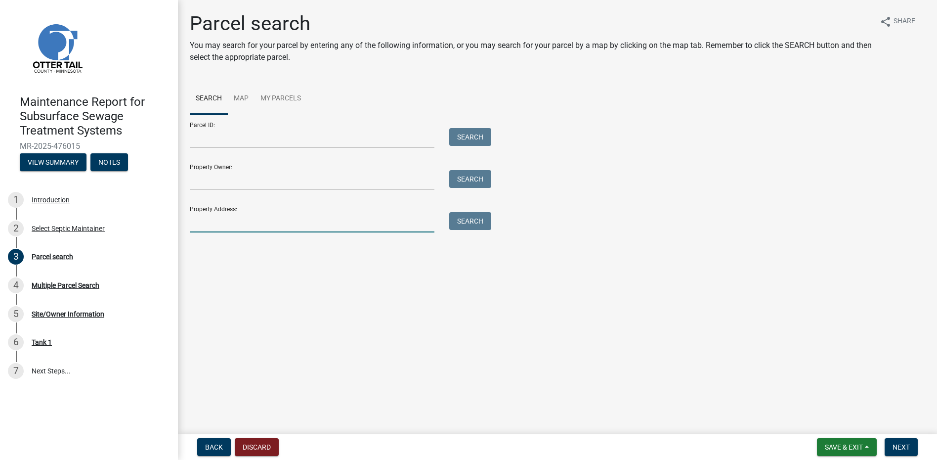
click at [277, 226] on input "Property Address:" at bounding box center [312, 222] width 245 height 20
type input "14631"
click at [452, 219] on button "Search" at bounding box center [470, 221] width 42 height 18
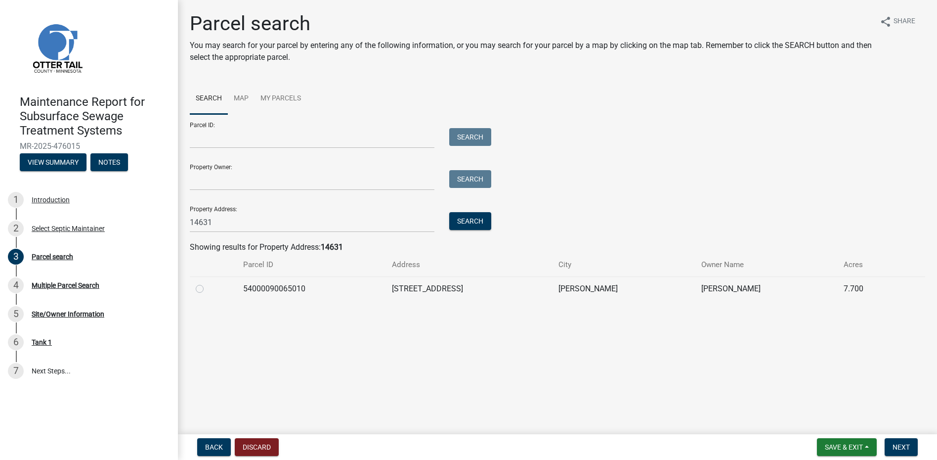
click at [202, 290] on div at bounding box center [214, 289] width 36 height 12
click at [208, 283] on label at bounding box center [208, 283] width 0 height 0
click at [208, 289] on input "radio" at bounding box center [211, 286] width 6 height 6
radio input "true"
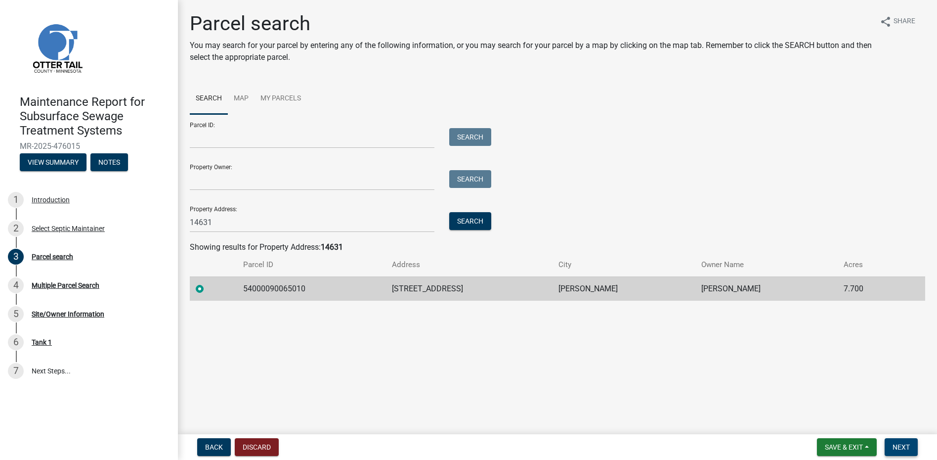
click at [897, 444] on span "Next" at bounding box center [900, 447] width 17 height 8
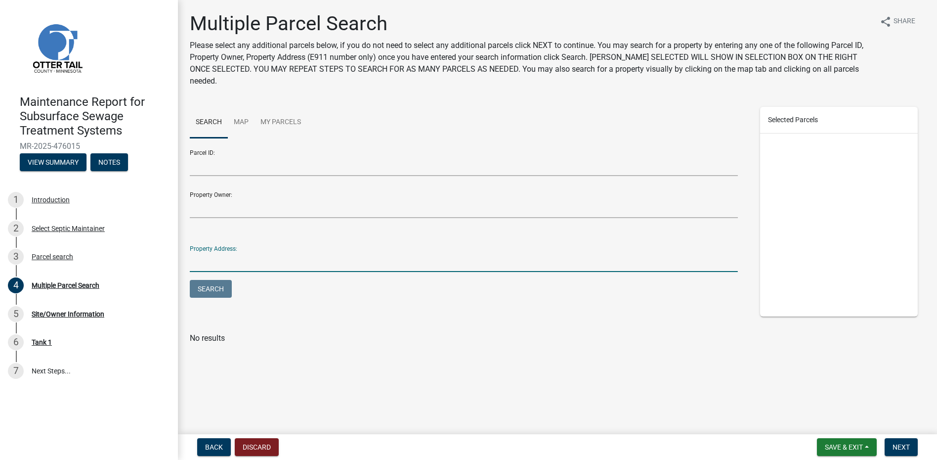
click at [217, 251] on input "Property Address:" at bounding box center [464, 261] width 548 height 20
click at [897, 445] on span "Next" at bounding box center [900, 447] width 17 height 8
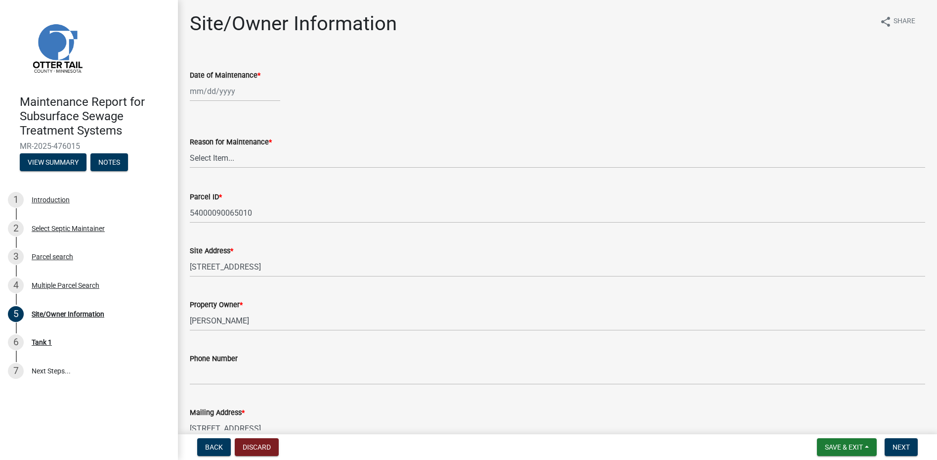
select select "9"
select select "2025"
click at [215, 91] on div "[PERSON_NAME] Feb Mar Apr [PERSON_NAME][DATE] Oct Nov [DATE] 1526 1527 1528 152…" at bounding box center [235, 91] width 90 height 20
click at [195, 111] on button "Previous month" at bounding box center [200, 112] width 12 height 16
select select "8"
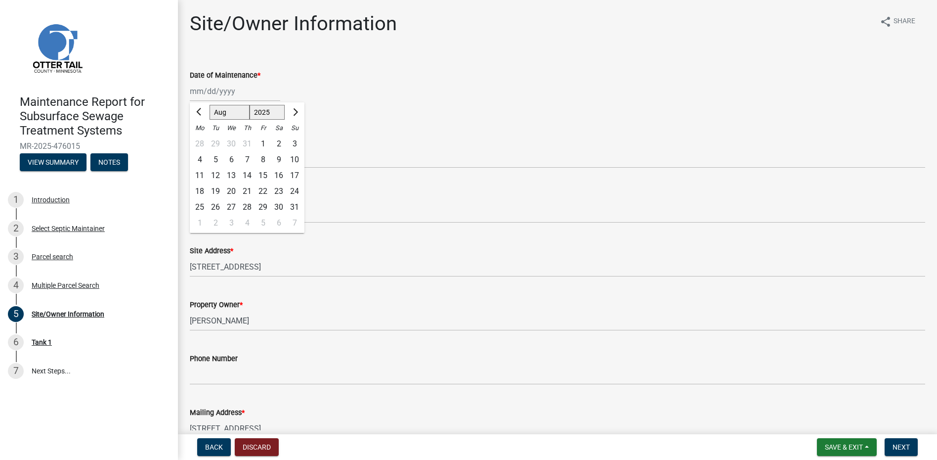
click at [250, 190] on div "21" at bounding box center [247, 191] width 16 height 16
type input "[DATE]"
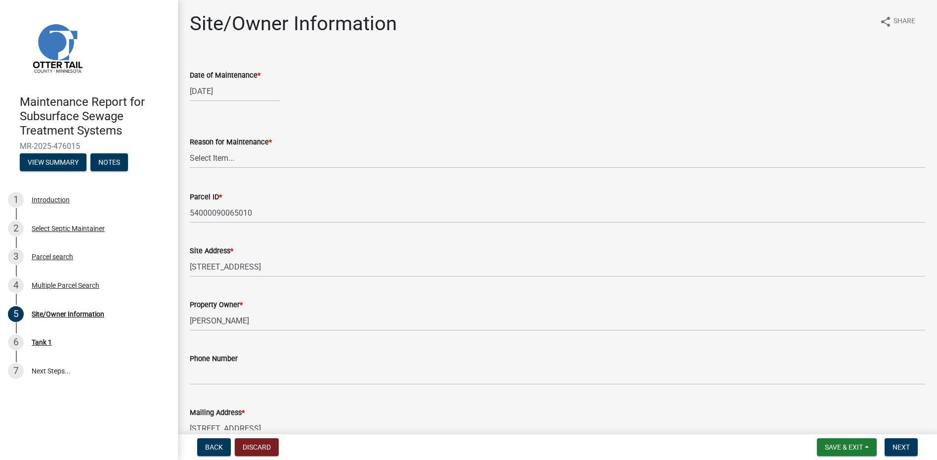
click at [242, 147] on div "Reason for Maintenance *" at bounding box center [557, 142] width 735 height 12
click at [243, 158] on select "Select Item... Called Routine Other" at bounding box center [557, 158] width 735 height 20
click at [190, 148] on select "Select Item... Called Routine Other" at bounding box center [557, 158] width 735 height 20
select select "78493fc6-8c9b-4d4c-b322-7064476e595b"
click at [907, 451] on span "Next" at bounding box center [900, 447] width 17 height 8
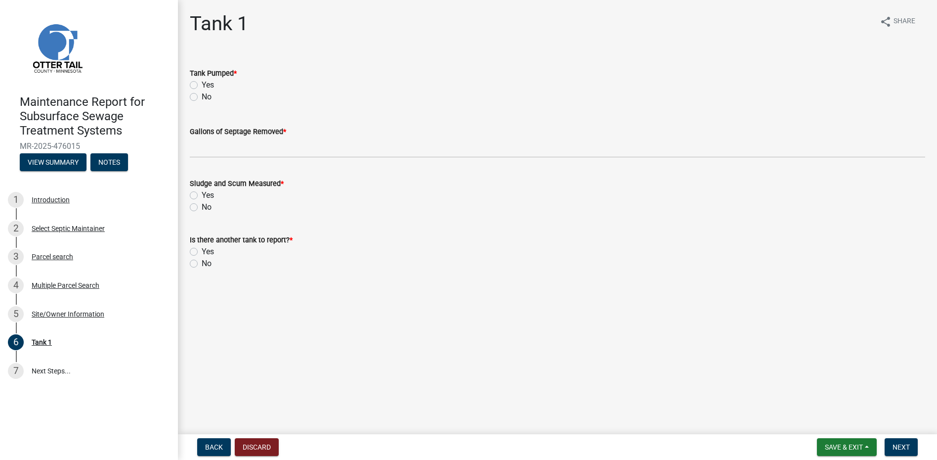
click at [202, 86] on label "Yes" at bounding box center [208, 85] width 12 height 12
click at [202, 85] on input "Yes" at bounding box center [205, 82] width 6 height 6
radio input "true"
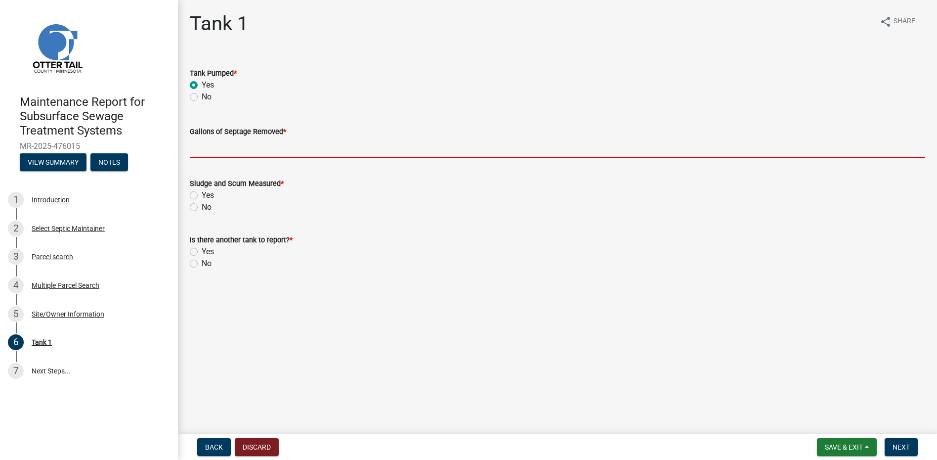
click at [214, 147] on input "Gallons of Septage Removed *" at bounding box center [557, 147] width 735 height 20
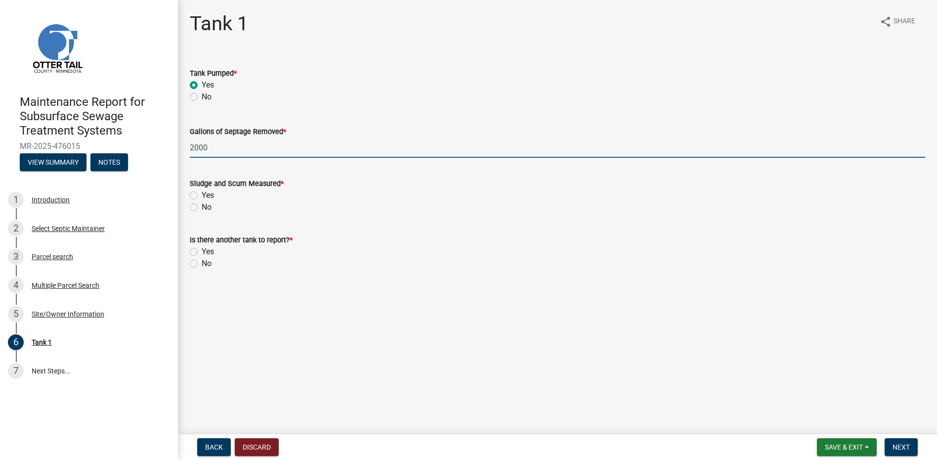
type input "2000"
click at [208, 210] on label "No" at bounding box center [207, 207] width 10 height 12
click at [208, 208] on input "No" at bounding box center [205, 204] width 6 height 6
radio input "true"
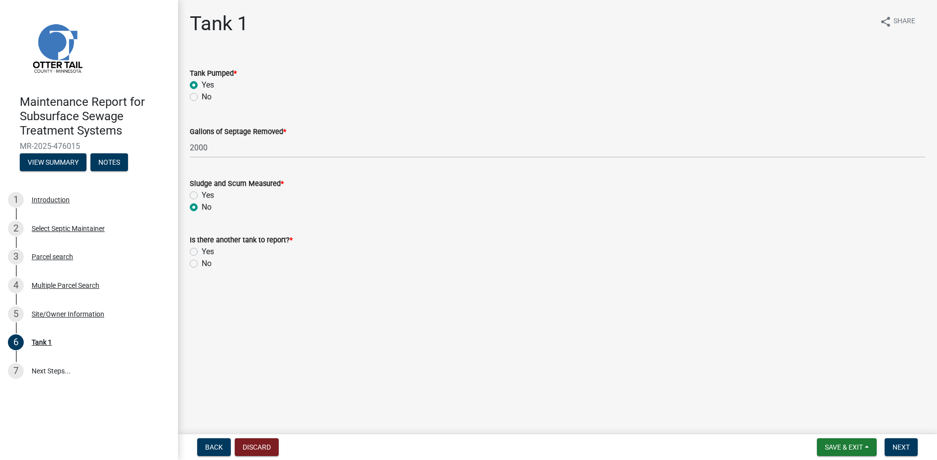
click at [210, 261] on label "No" at bounding box center [207, 263] width 10 height 12
click at [208, 261] on input "No" at bounding box center [205, 260] width 6 height 6
radio input "true"
click at [896, 452] on button "Next" at bounding box center [900, 447] width 33 height 18
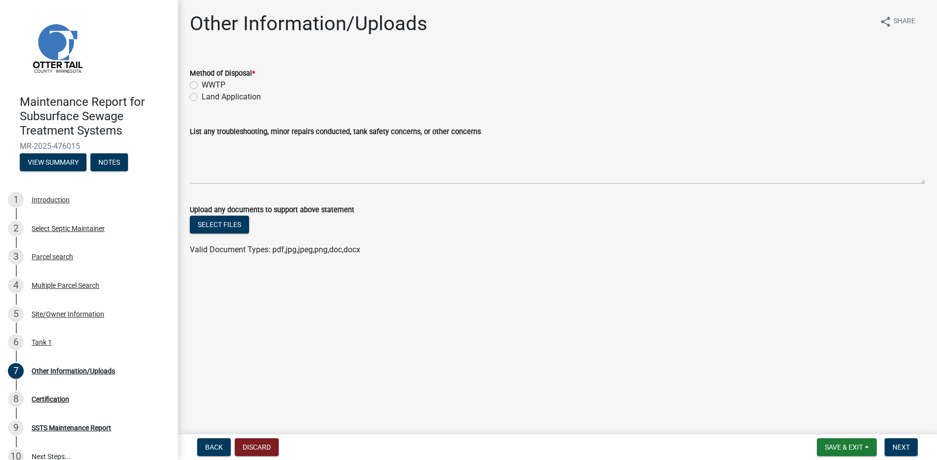
drag, startPoint x: 222, startPoint y: 97, endPoint x: 270, endPoint y: 129, distance: 57.3
click at [222, 97] on label "Land Application" at bounding box center [231, 97] width 59 height 12
click at [208, 97] on input "Land Application" at bounding box center [205, 94] width 6 height 6
radio input "true"
click at [892, 439] on button "Next" at bounding box center [900, 447] width 33 height 18
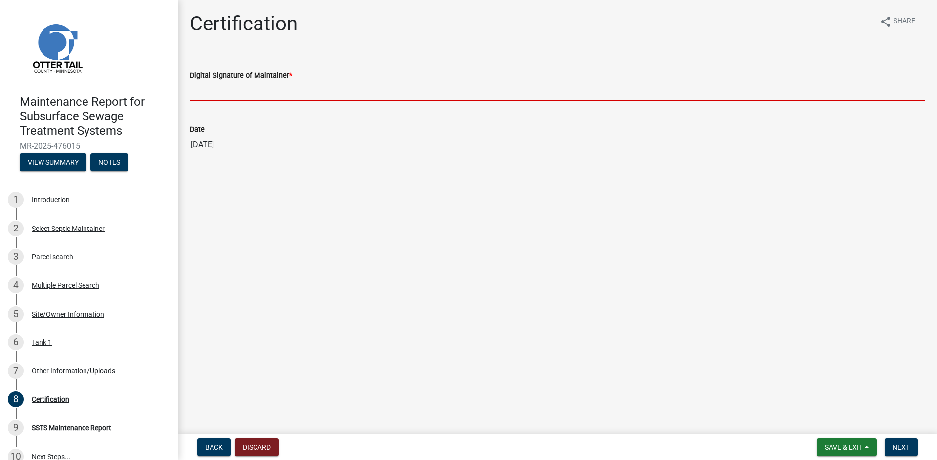
click at [241, 86] on input "Digital Signature of Maintainer *" at bounding box center [557, 91] width 735 height 20
type input "[PERSON_NAME]"
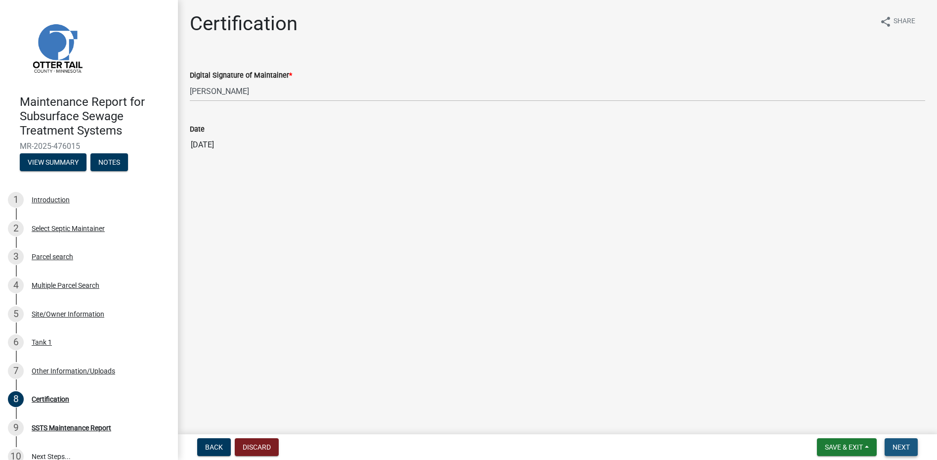
click at [887, 444] on button "Next" at bounding box center [900, 447] width 33 height 18
